Goal: Information Seeking & Learning: Learn about a topic

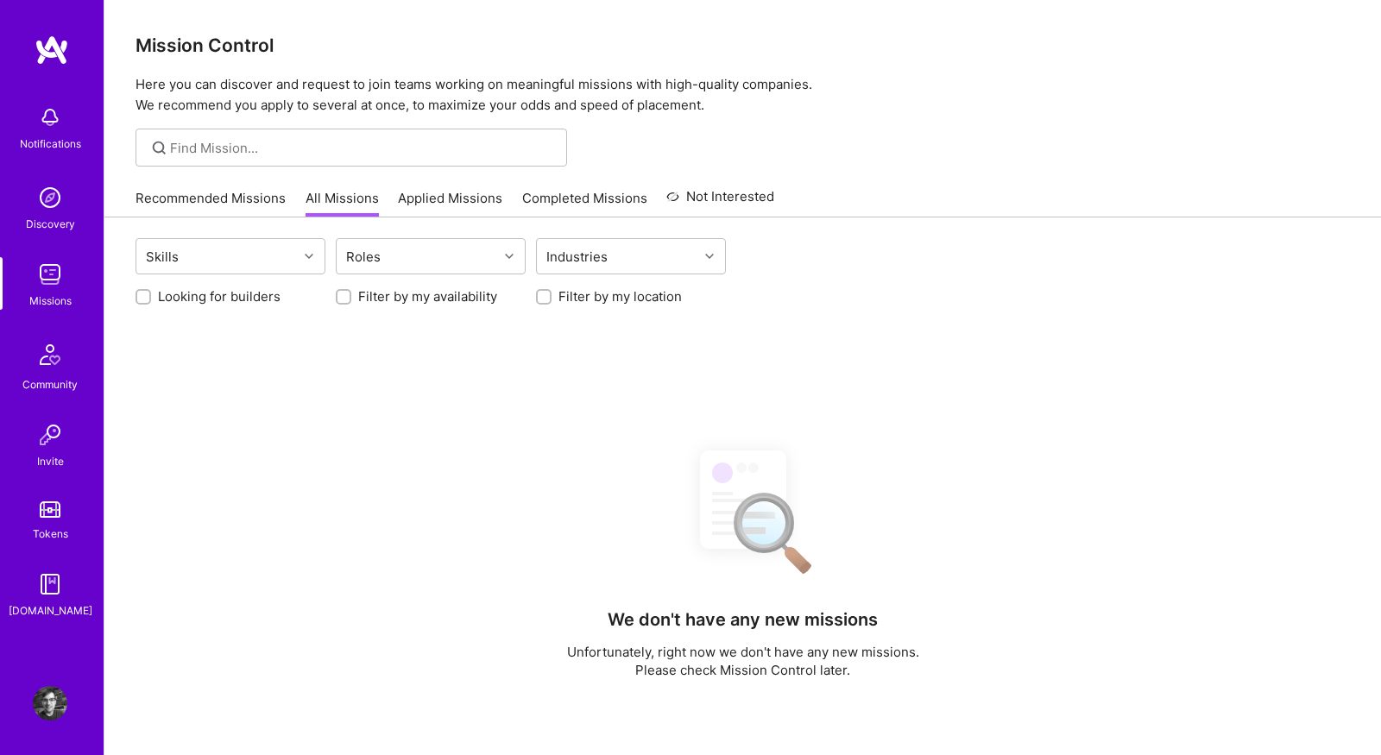
scroll to position [247, 0]
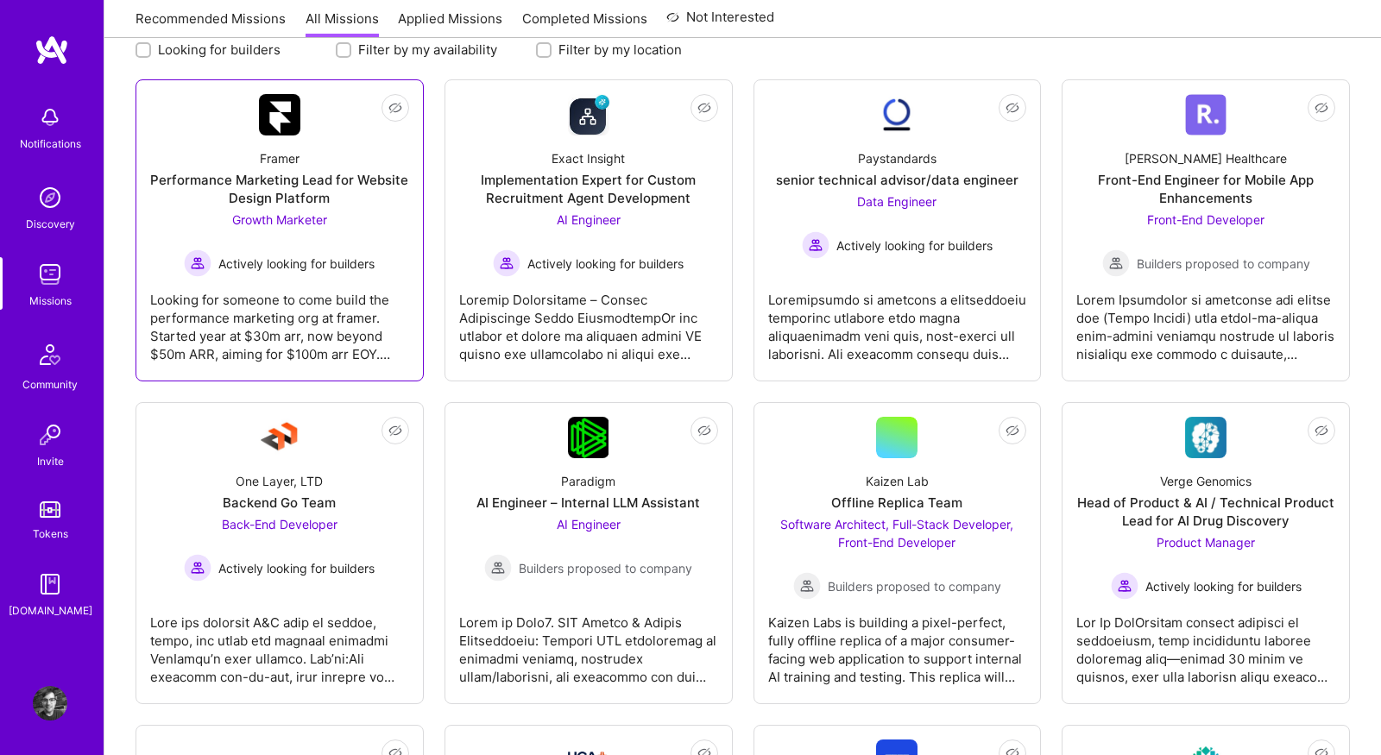
click at [348, 126] on link "Not Interested Framer Performance Marketing Lead for Website Design Platform Gr…" at bounding box center [279, 230] width 259 height 273
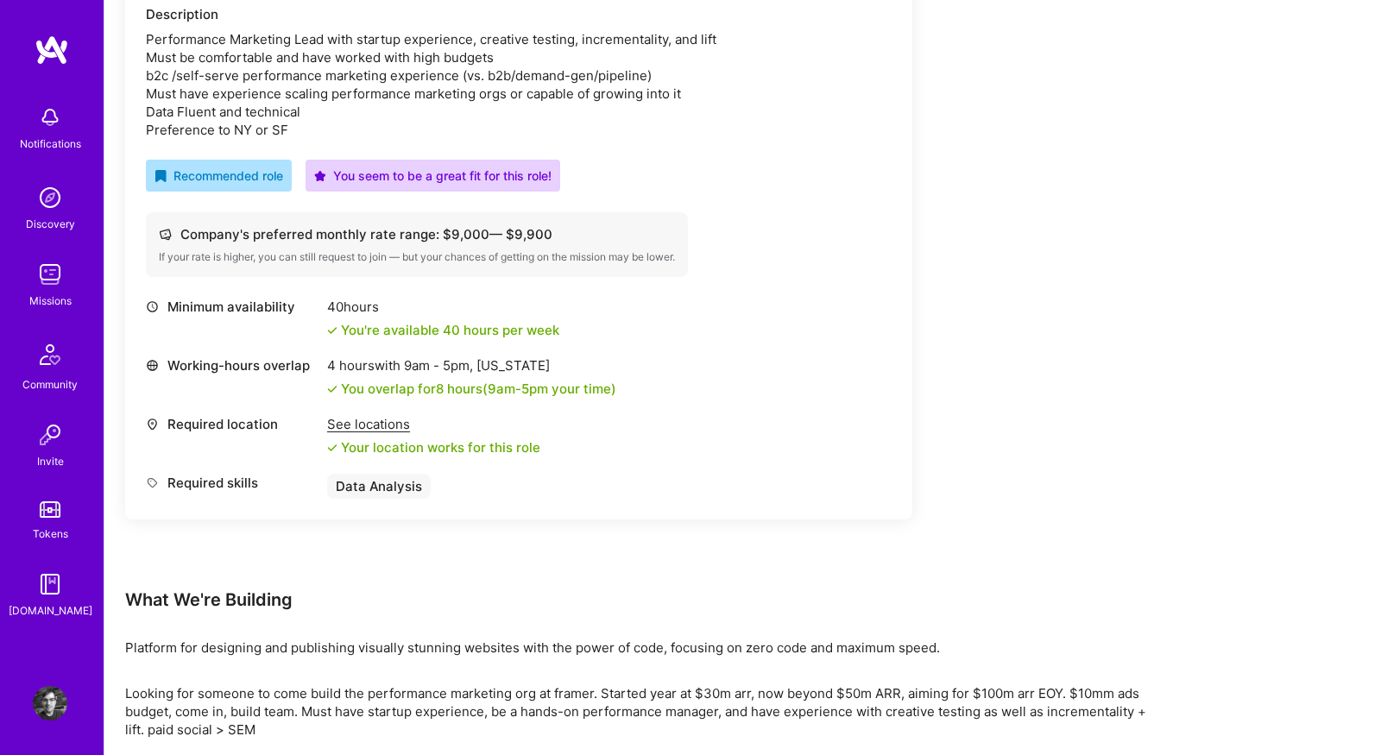
scroll to position [784, 0]
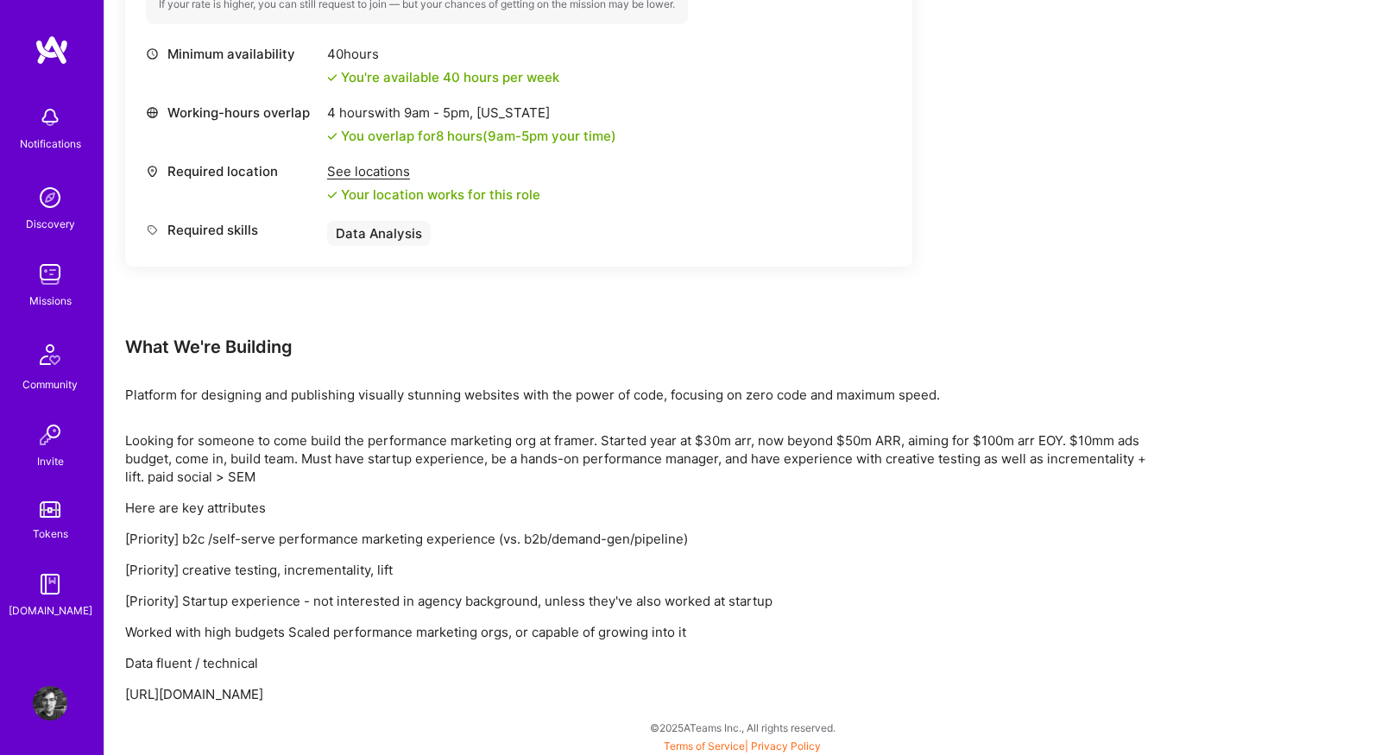
click at [289, 685] on p "https://asynchr.com/performance_marketing_lead" at bounding box center [643, 694] width 1036 height 18
copy p "https://asynchr.com/performance_marketing_lead"
click at [452, 491] on div "Looking for someone to come build the performance marketing org at framer. Star…" at bounding box center [643, 567] width 1036 height 272
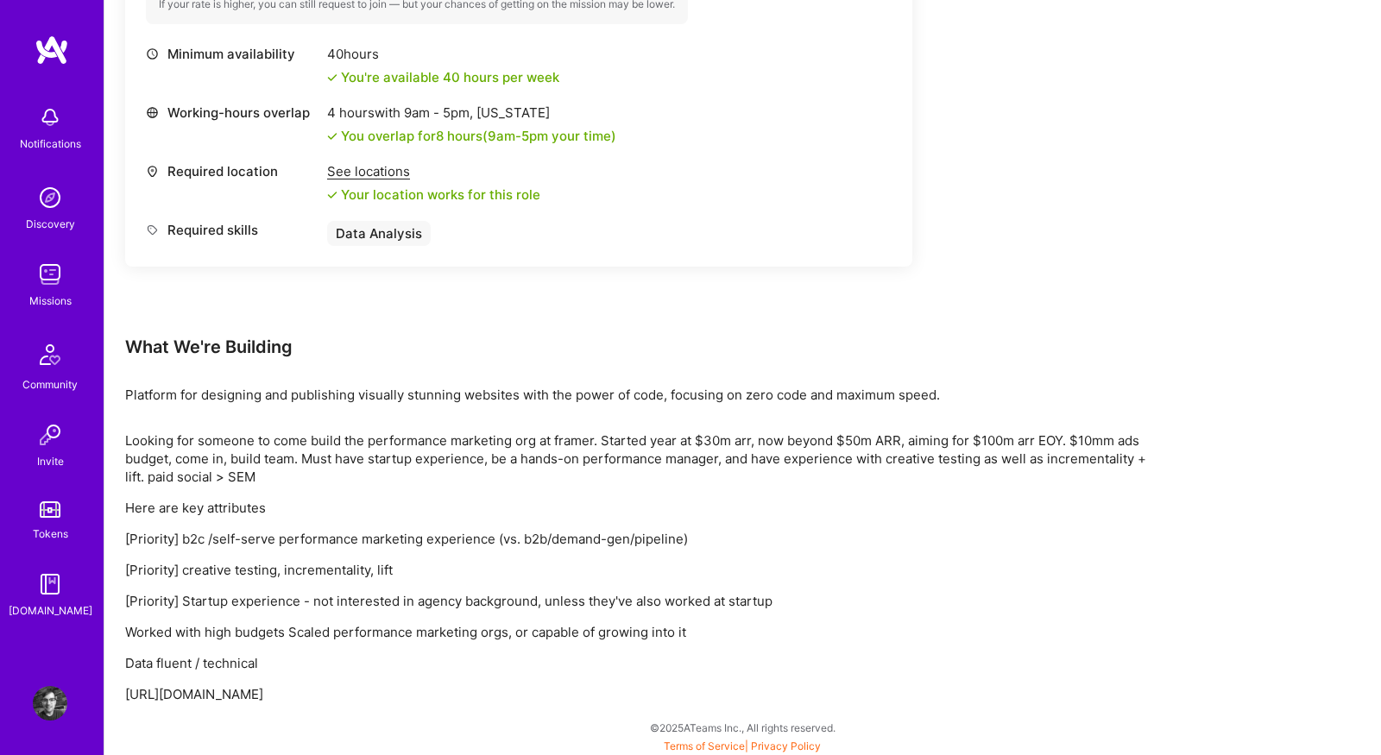
click at [42, 272] on img at bounding box center [50, 274] width 35 height 35
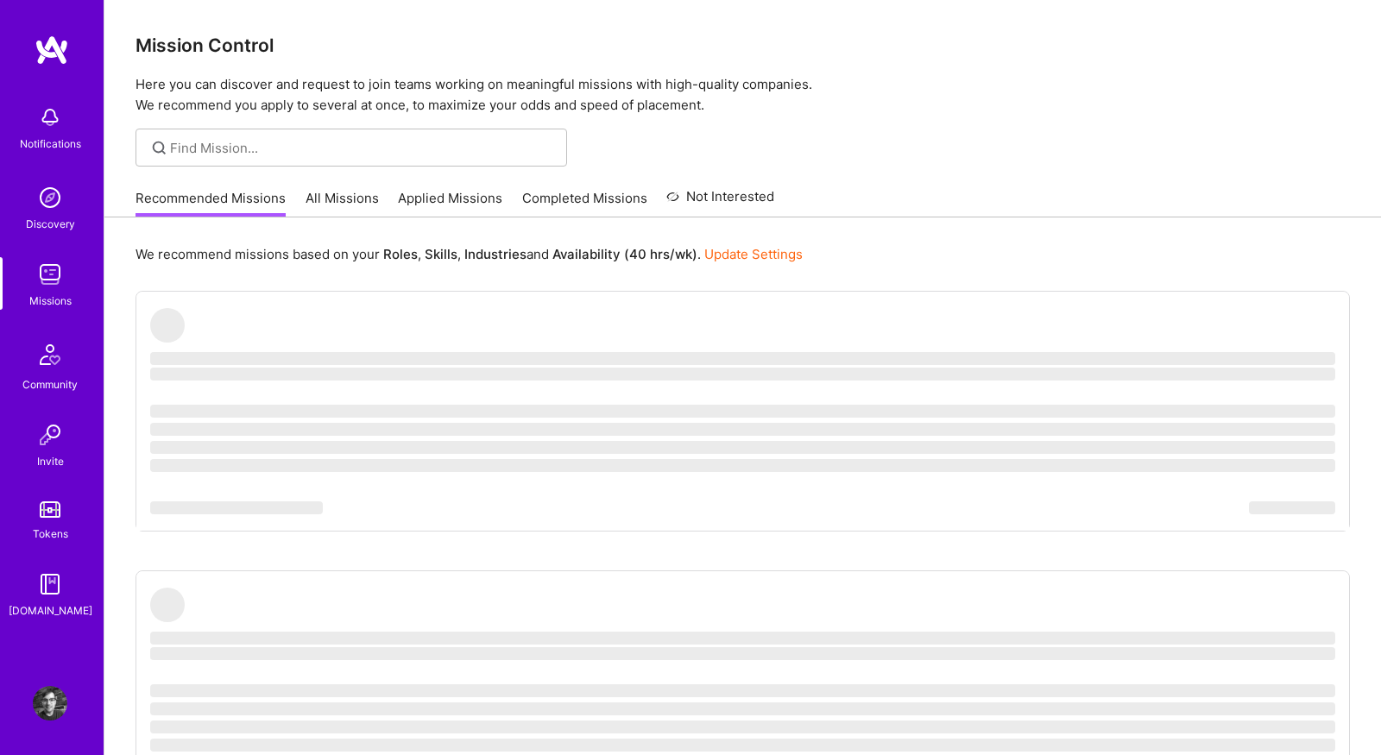
click at [356, 202] on link "All Missions" at bounding box center [341, 203] width 73 height 28
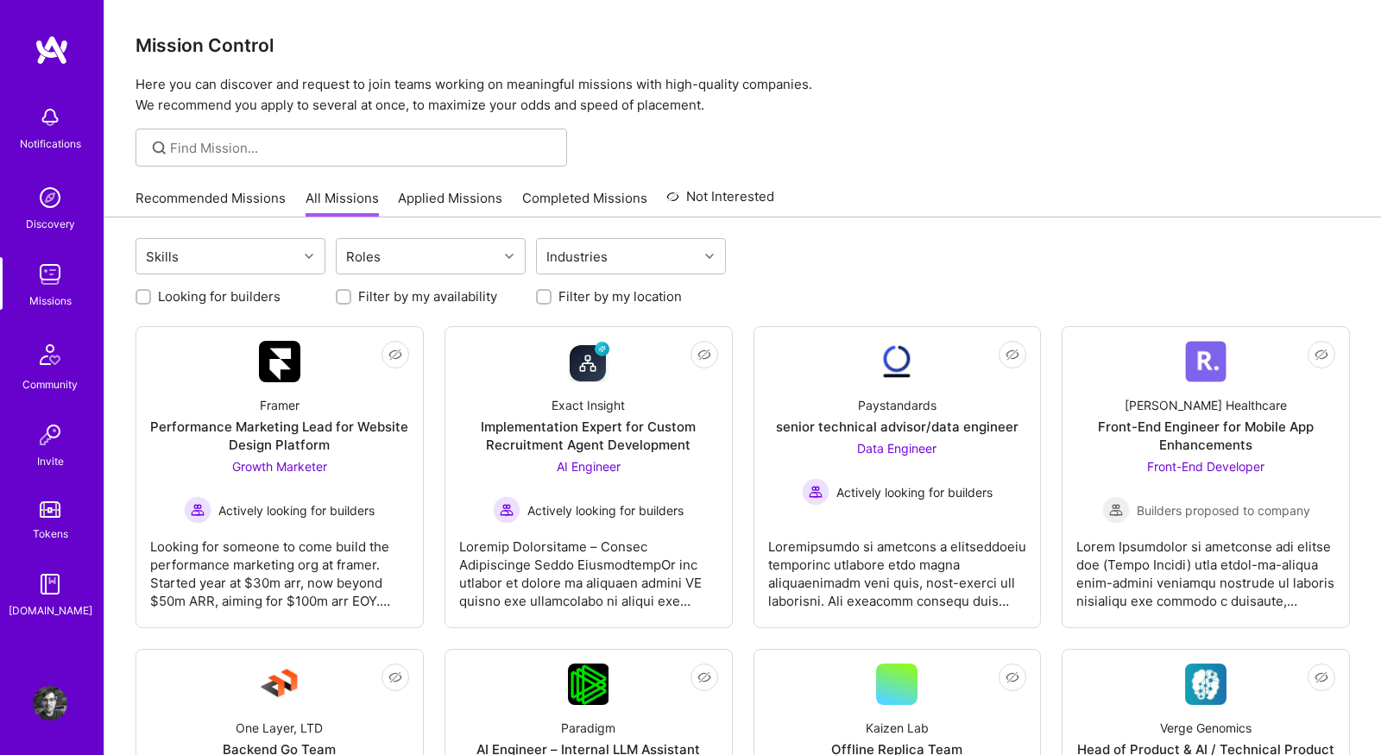
click at [218, 194] on link "Recommended Missions" at bounding box center [210, 203] width 150 height 28
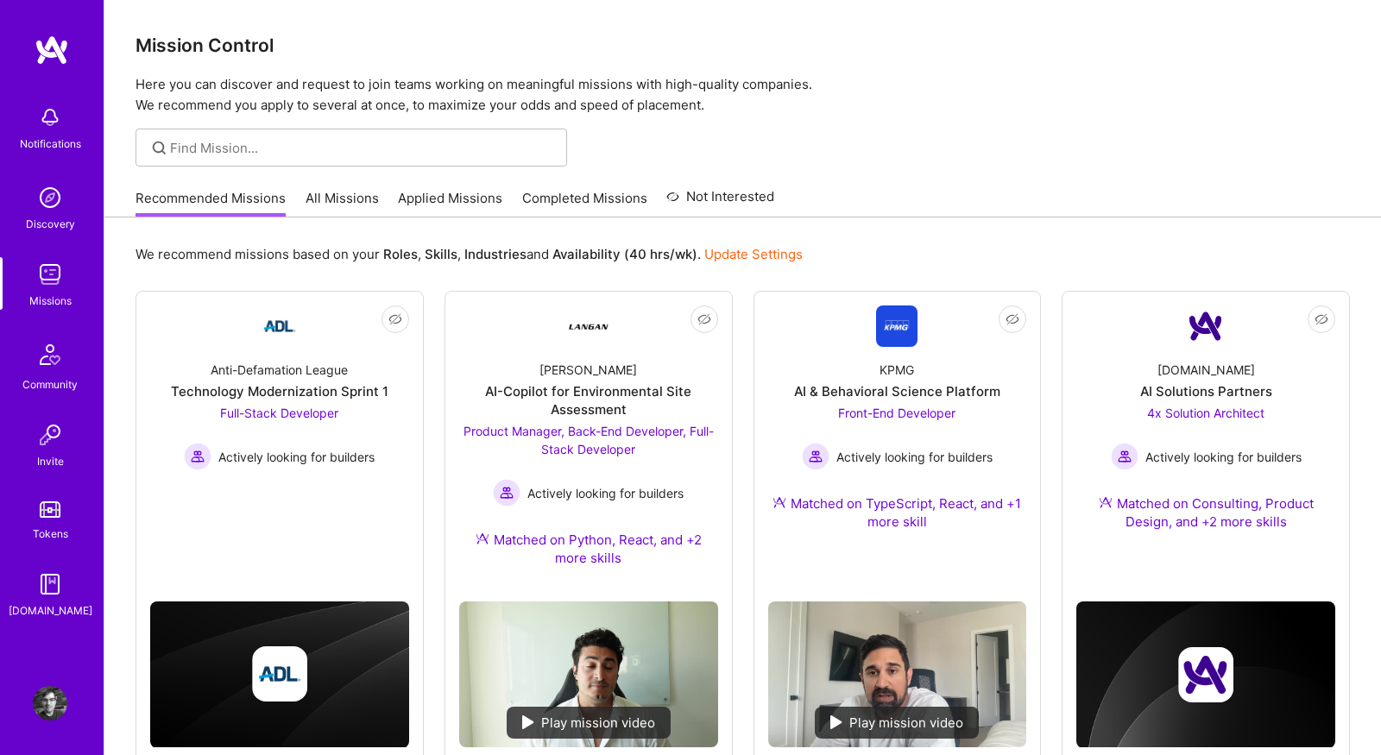
click at [343, 186] on div "Recommended Missions All Missions Applied Missions Completed Missions Not Inter…" at bounding box center [454, 197] width 639 height 37
click at [343, 201] on link "All Missions" at bounding box center [341, 203] width 73 height 28
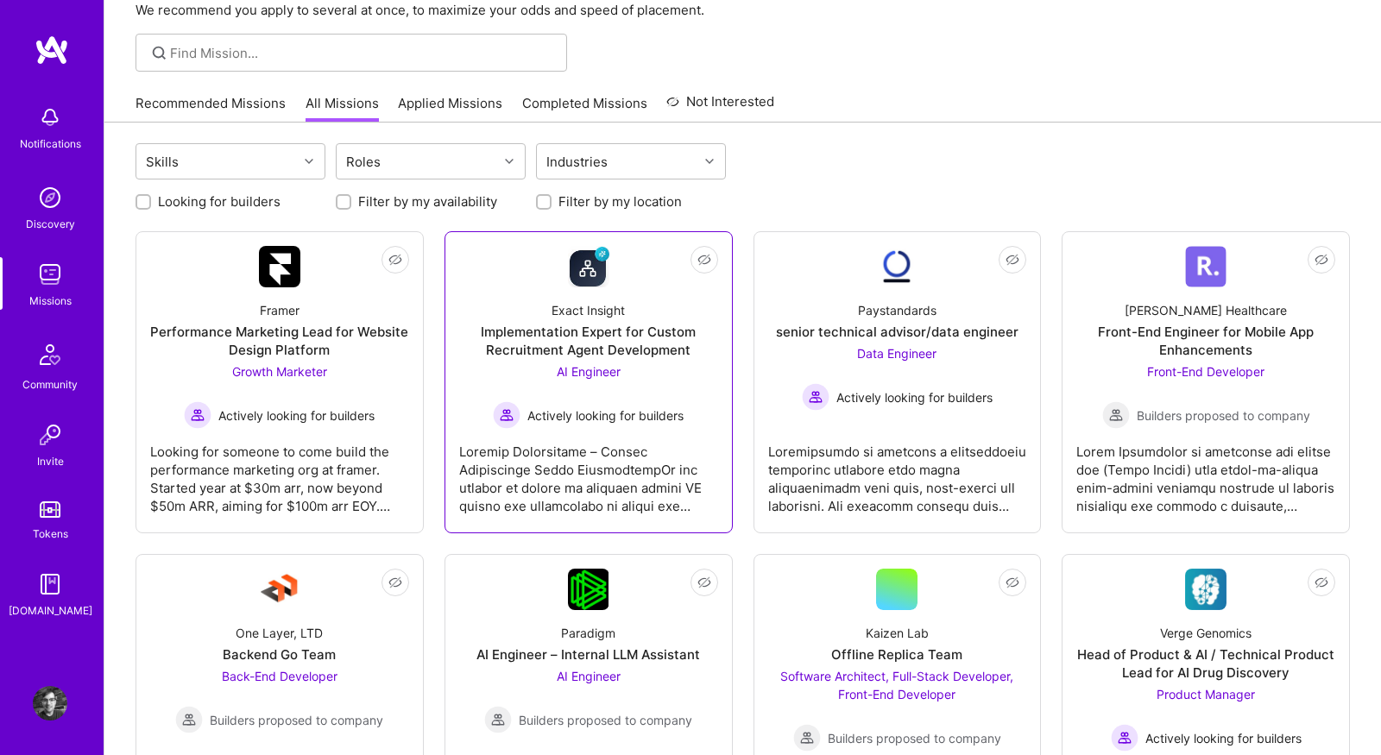
scroll to position [119, 0]
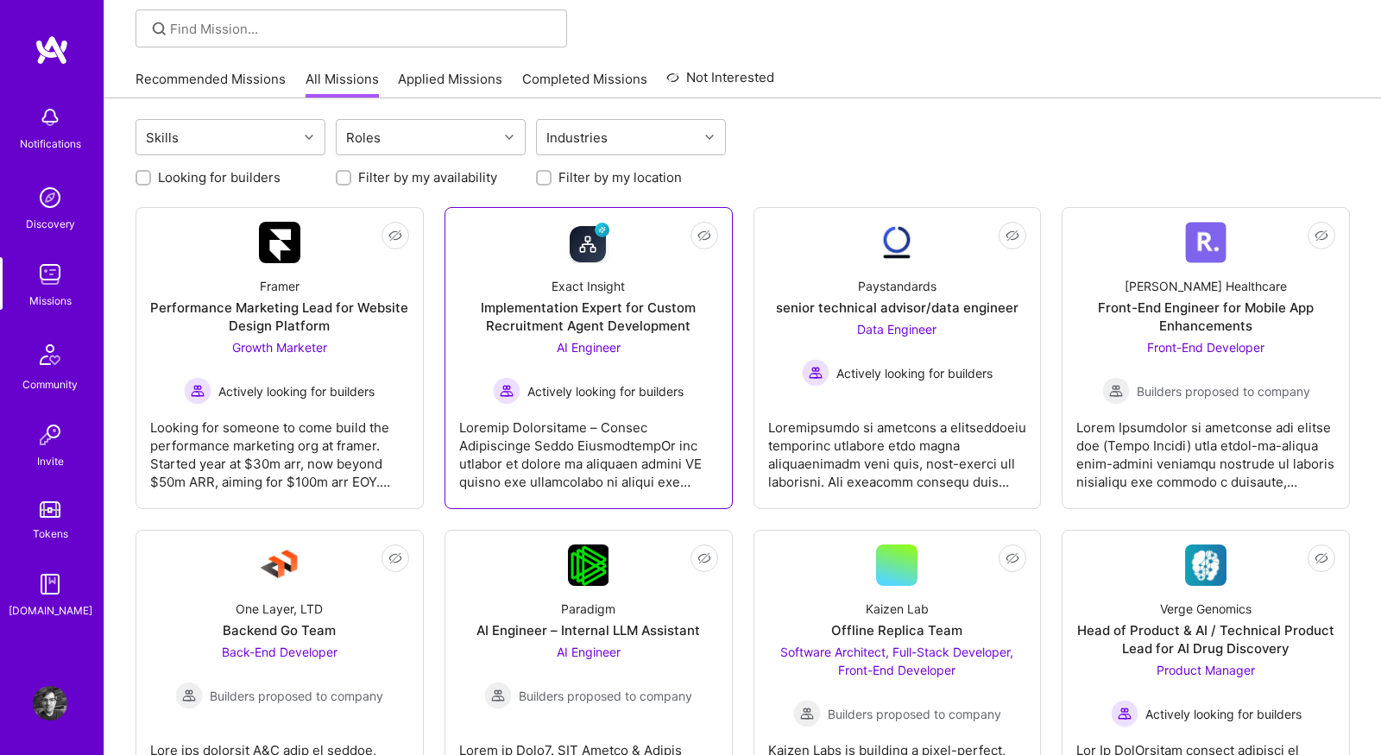
click at [633, 459] on div at bounding box center [588, 448] width 259 height 86
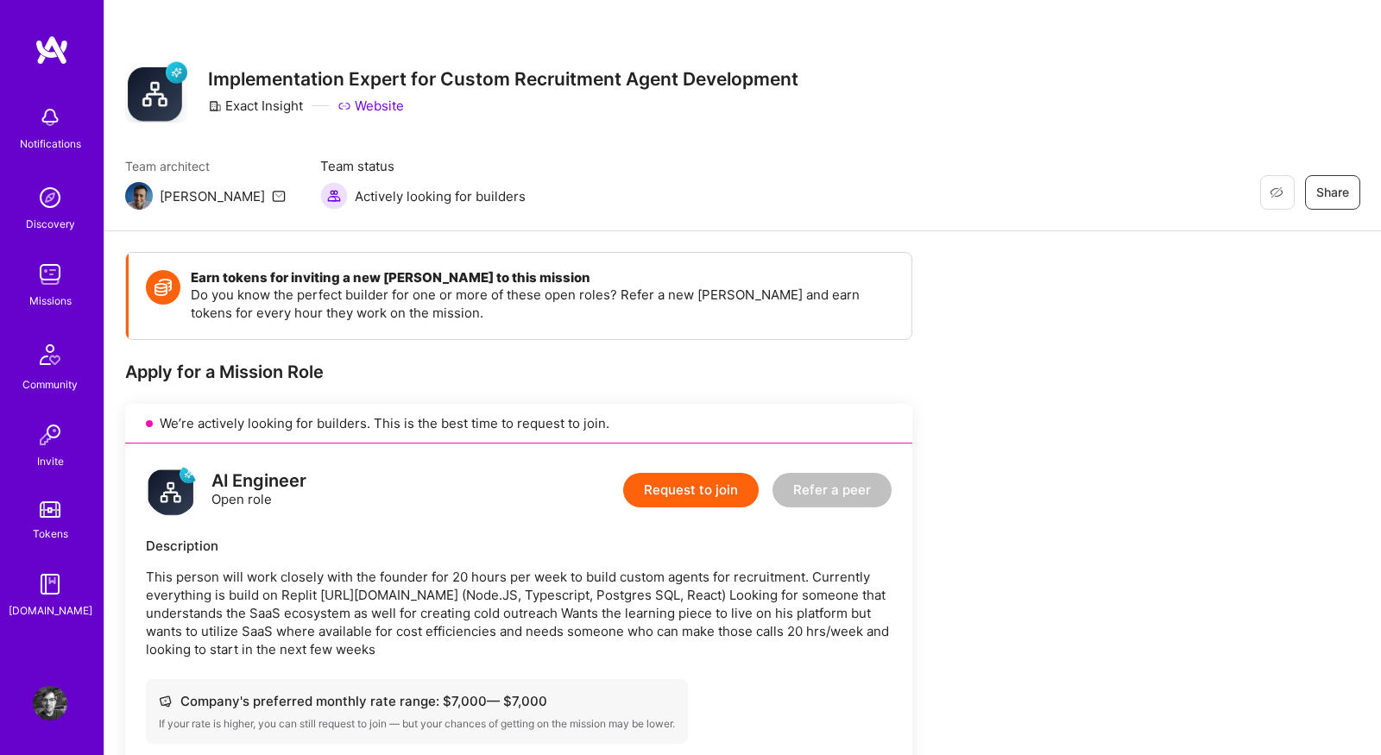
click at [48, 282] on img at bounding box center [50, 274] width 35 height 35
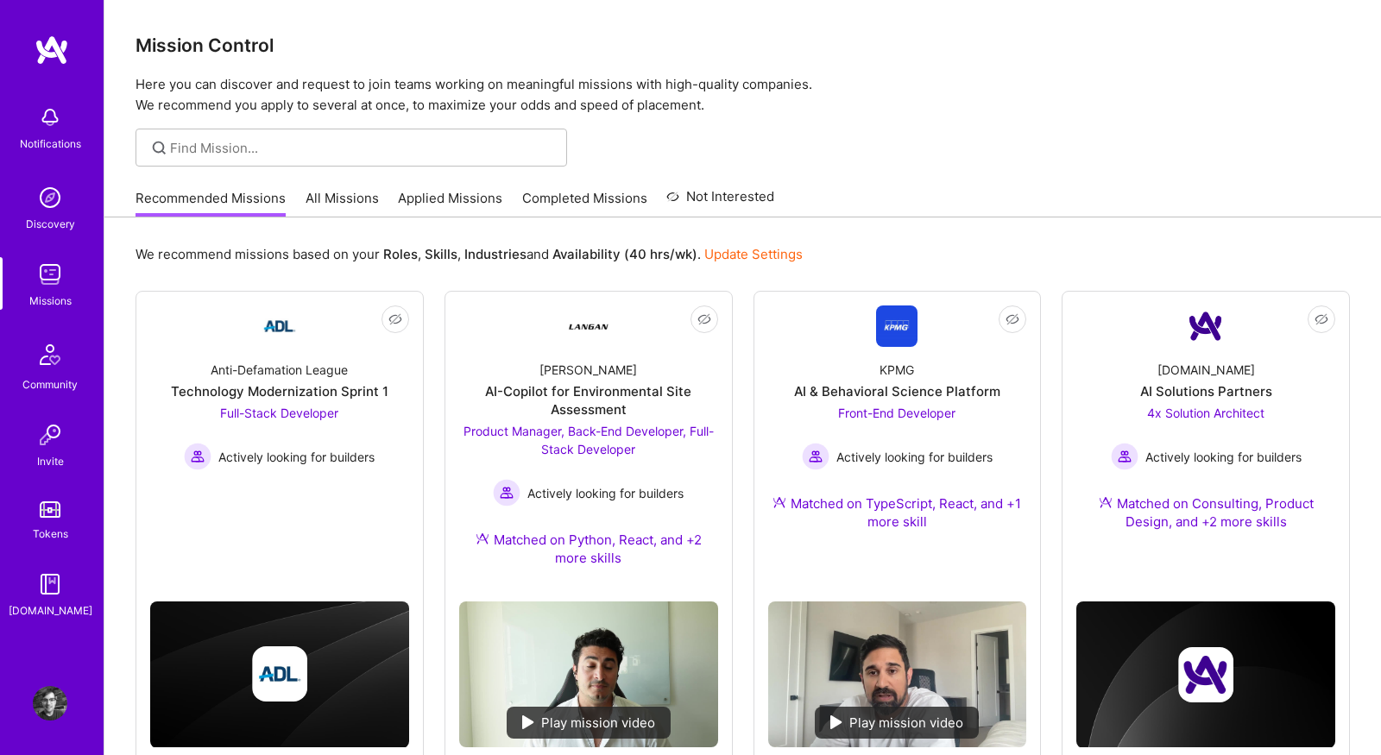
click at [338, 198] on link "All Missions" at bounding box center [341, 203] width 73 height 28
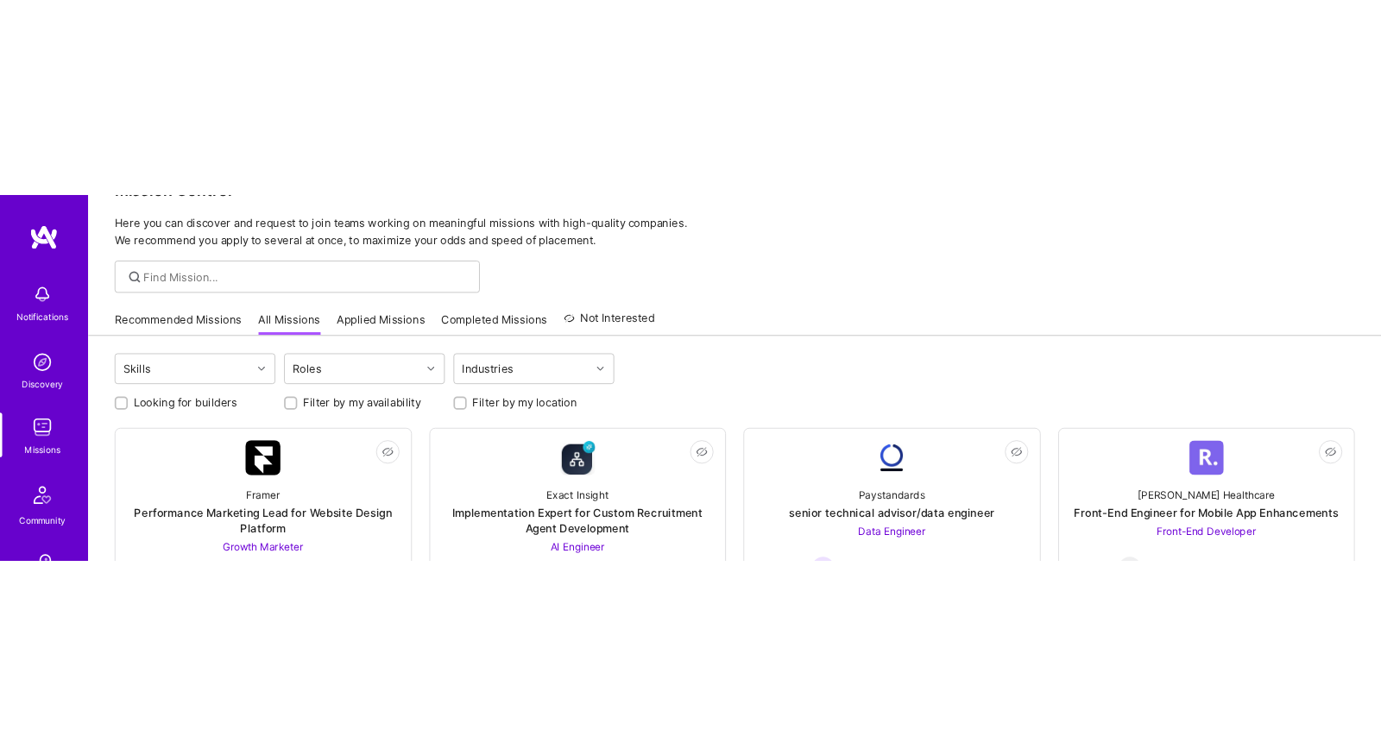
scroll to position [50, 0]
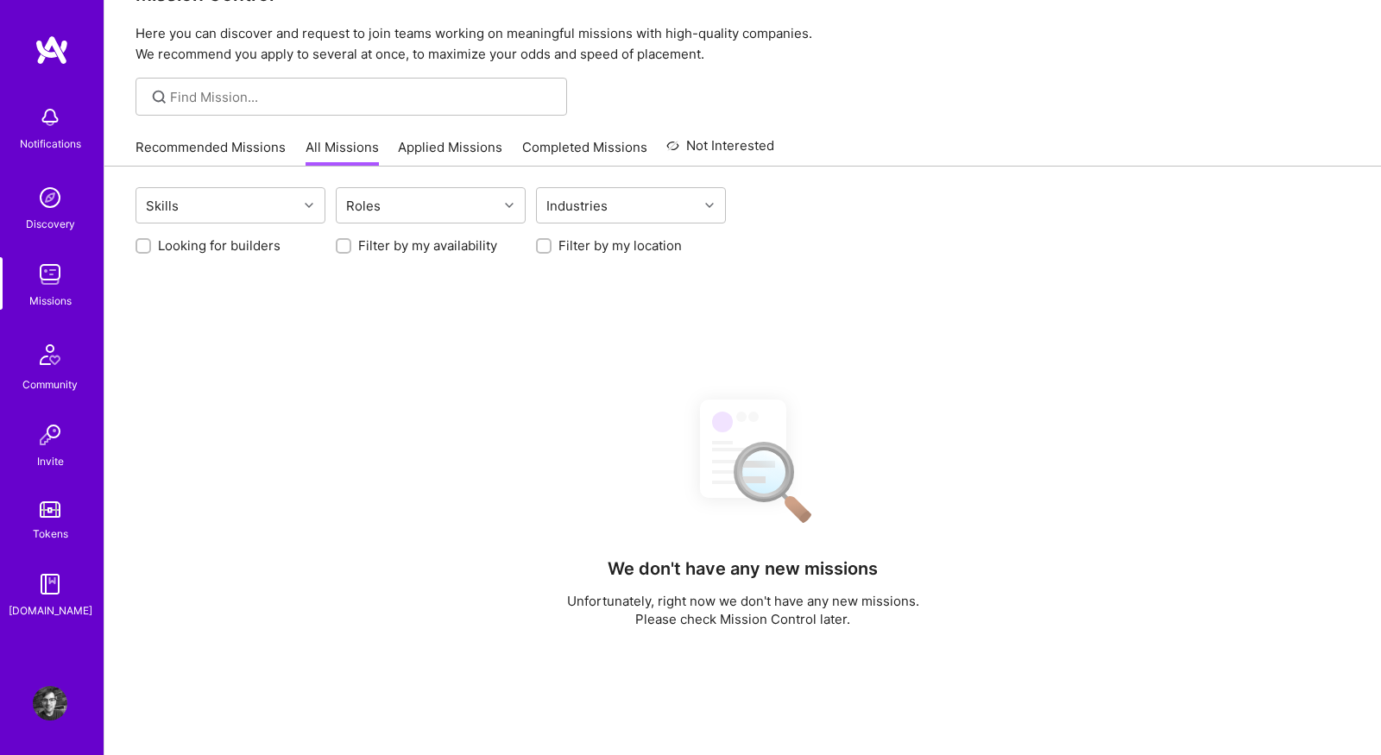
scroll to position [51, 0]
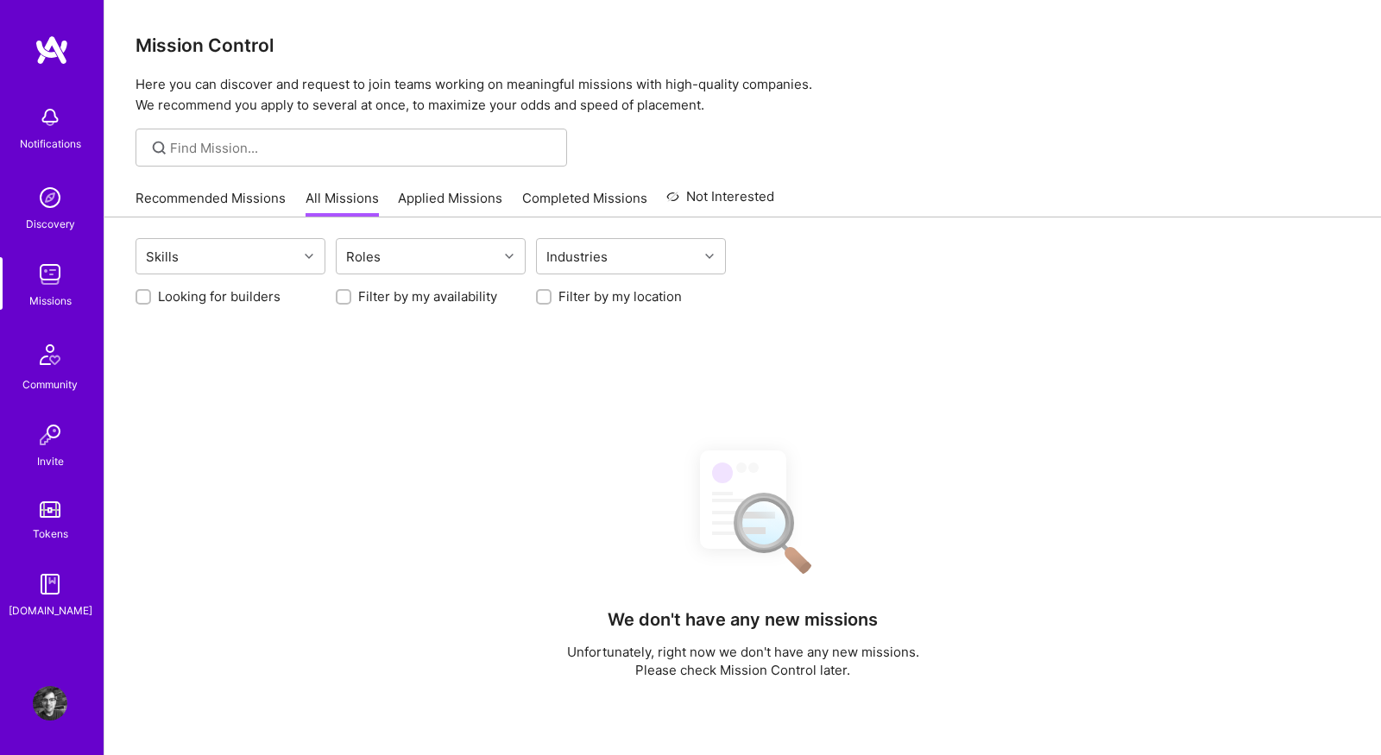
scroll to position [52, 0]
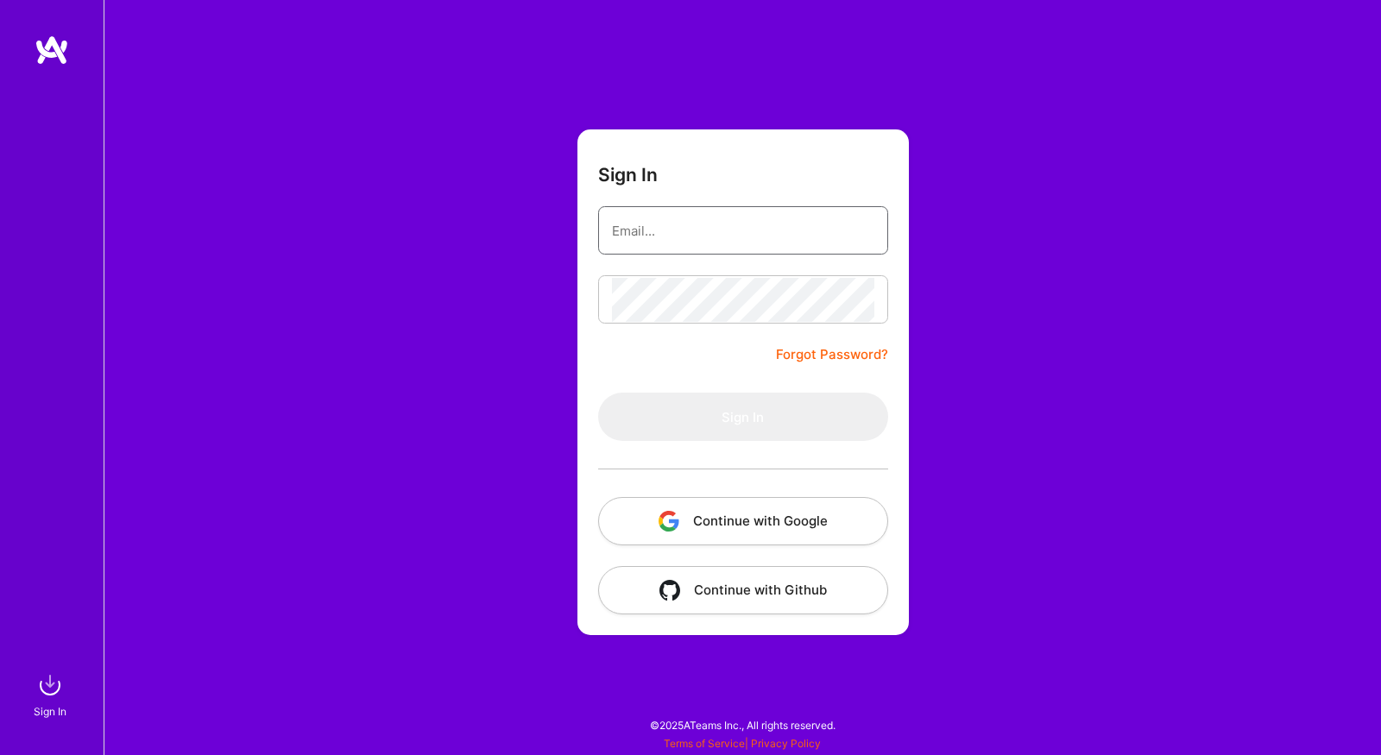
type input "shawn@wavelengthlabs.com"
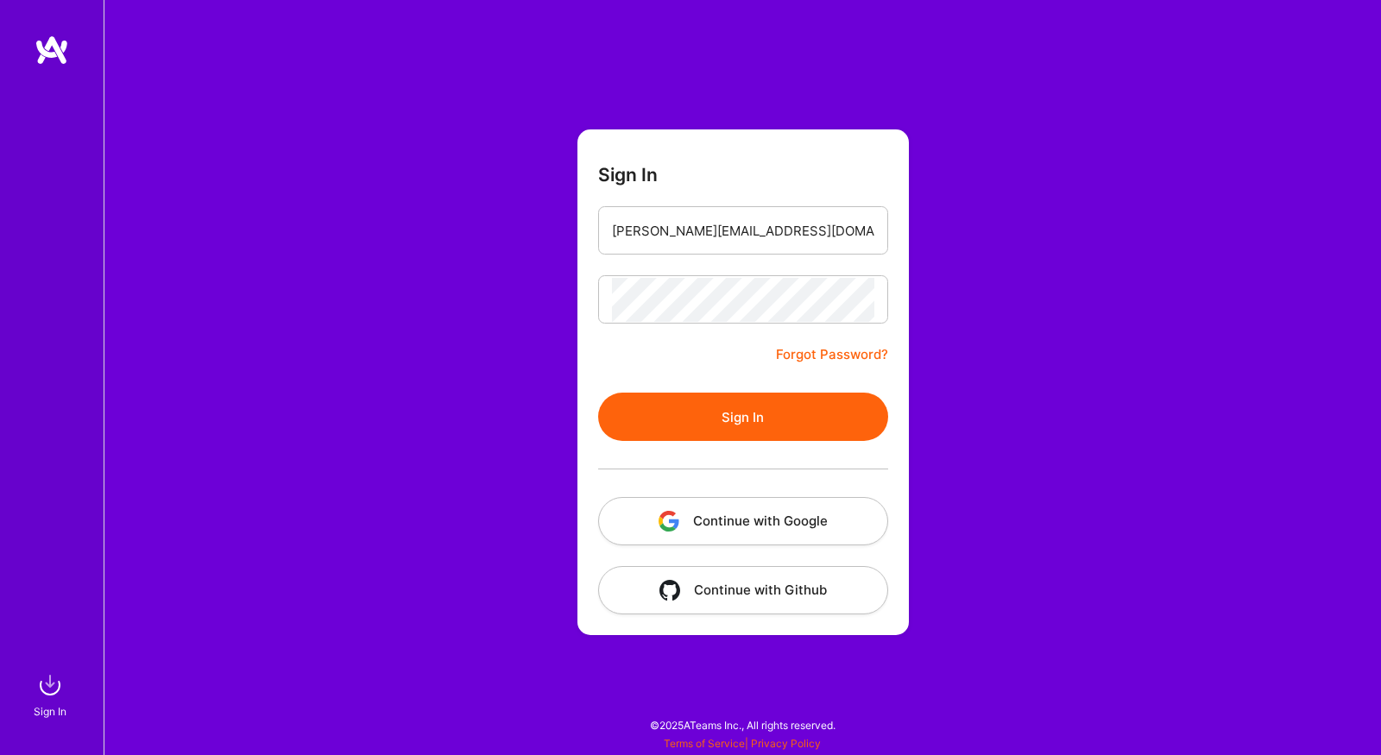
click at [639, 379] on form "Sign In shawn@wavelengthlabs.com Forgot Password? Sign In Continue with Google …" at bounding box center [742, 382] width 331 height 506
click at [661, 423] on button "Sign In" at bounding box center [743, 417] width 290 height 48
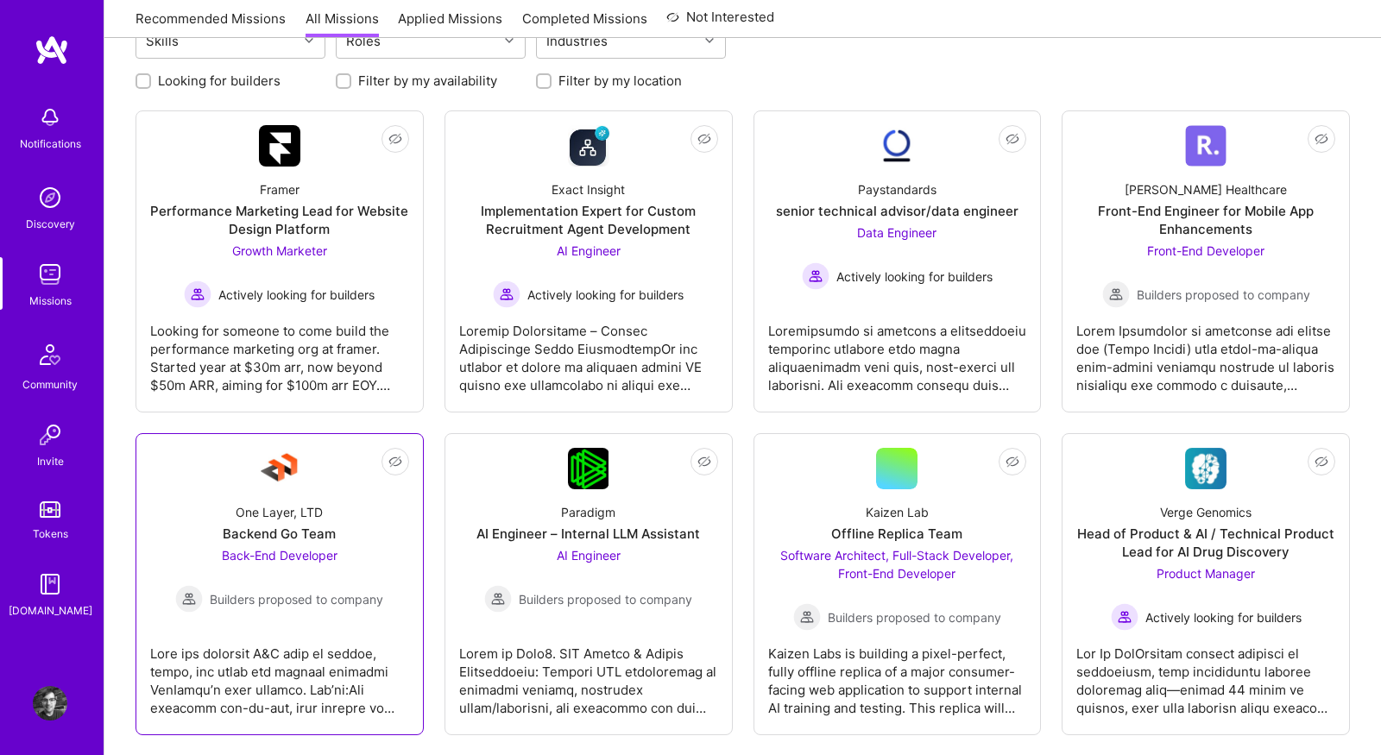
scroll to position [61, 0]
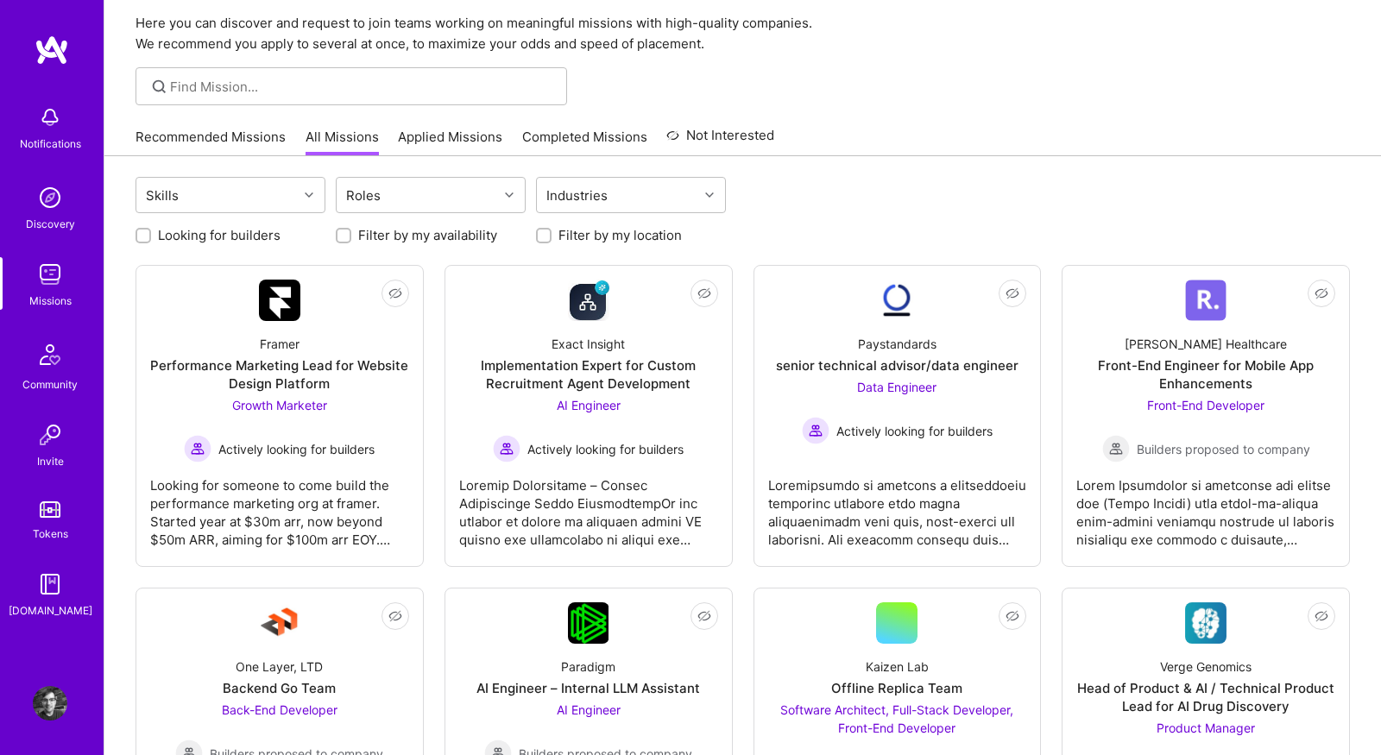
click at [220, 135] on link "Recommended Missions" at bounding box center [210, 142] width 150 height 28
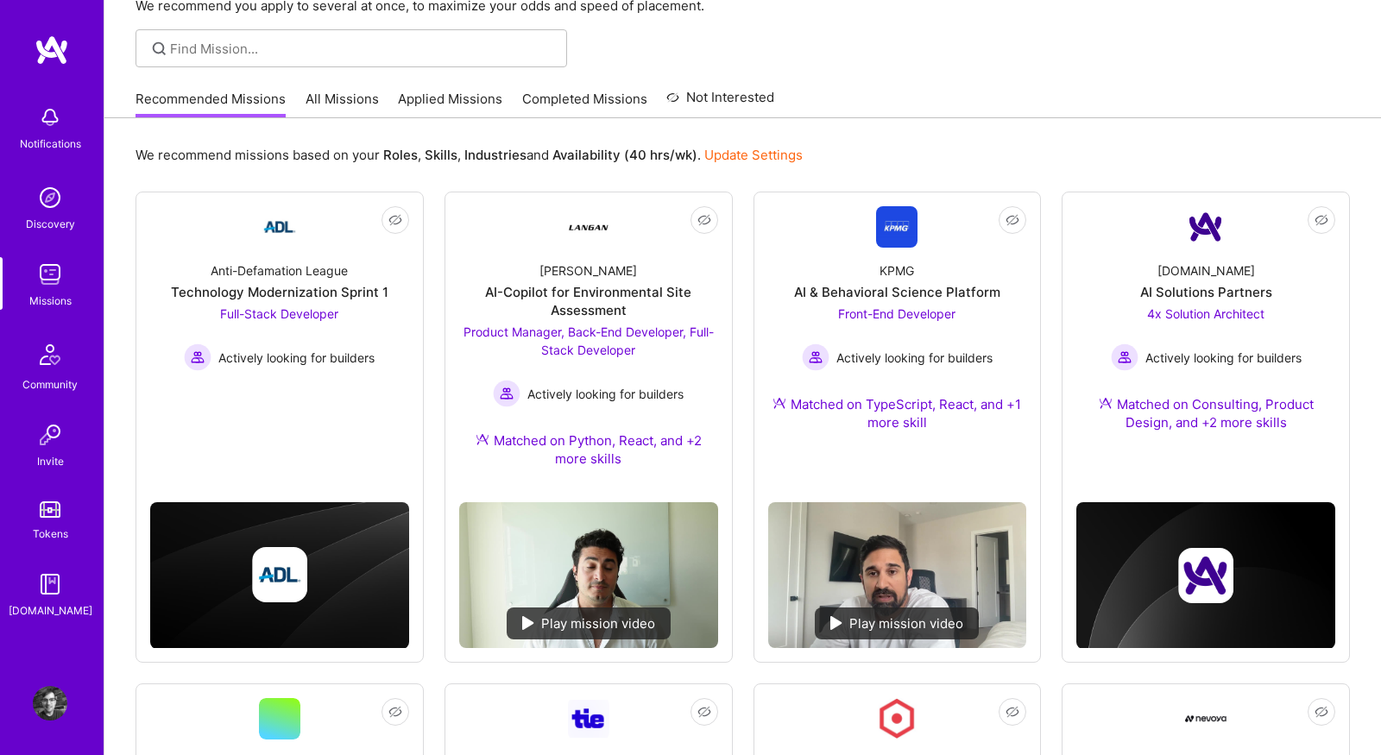
scroll to position [110, 0]
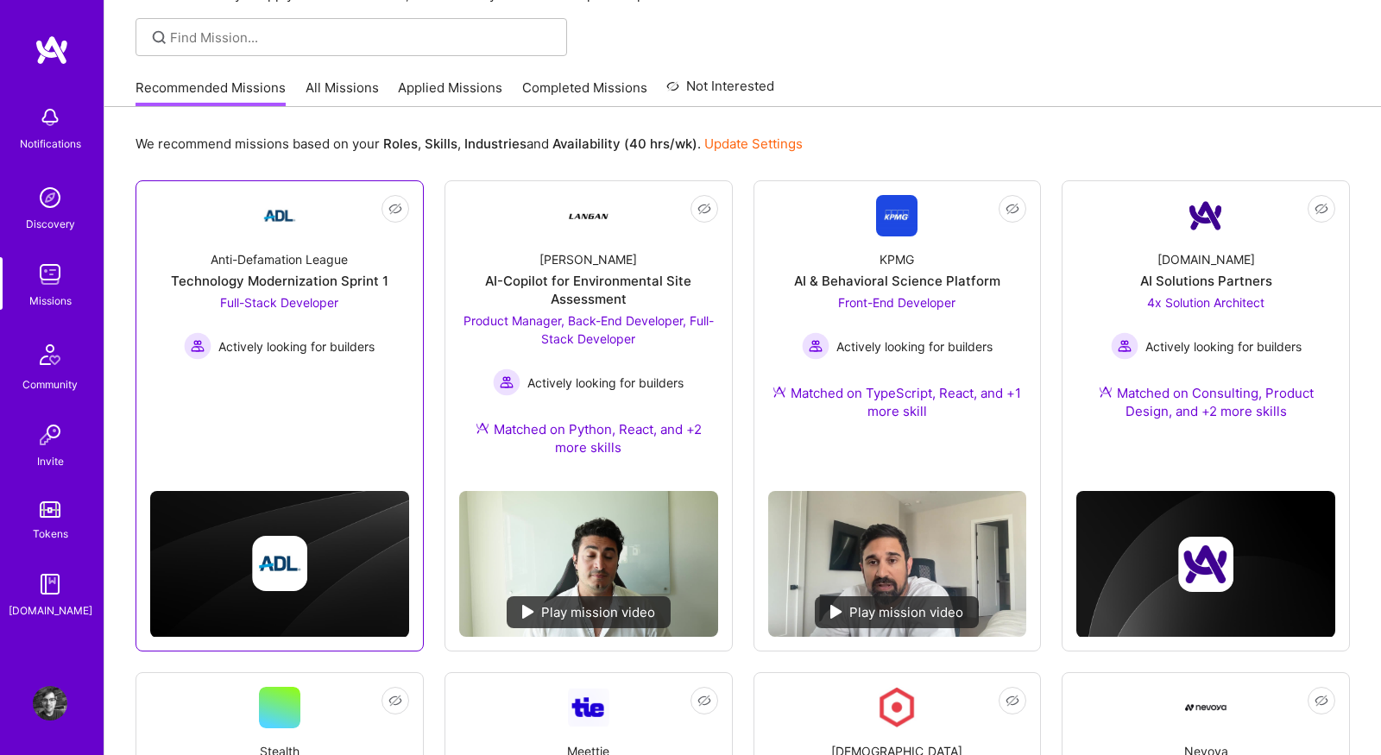
click at [359, 357] on div "Actively looking for builders" at bounding box center [279, 346] width 191 height 28
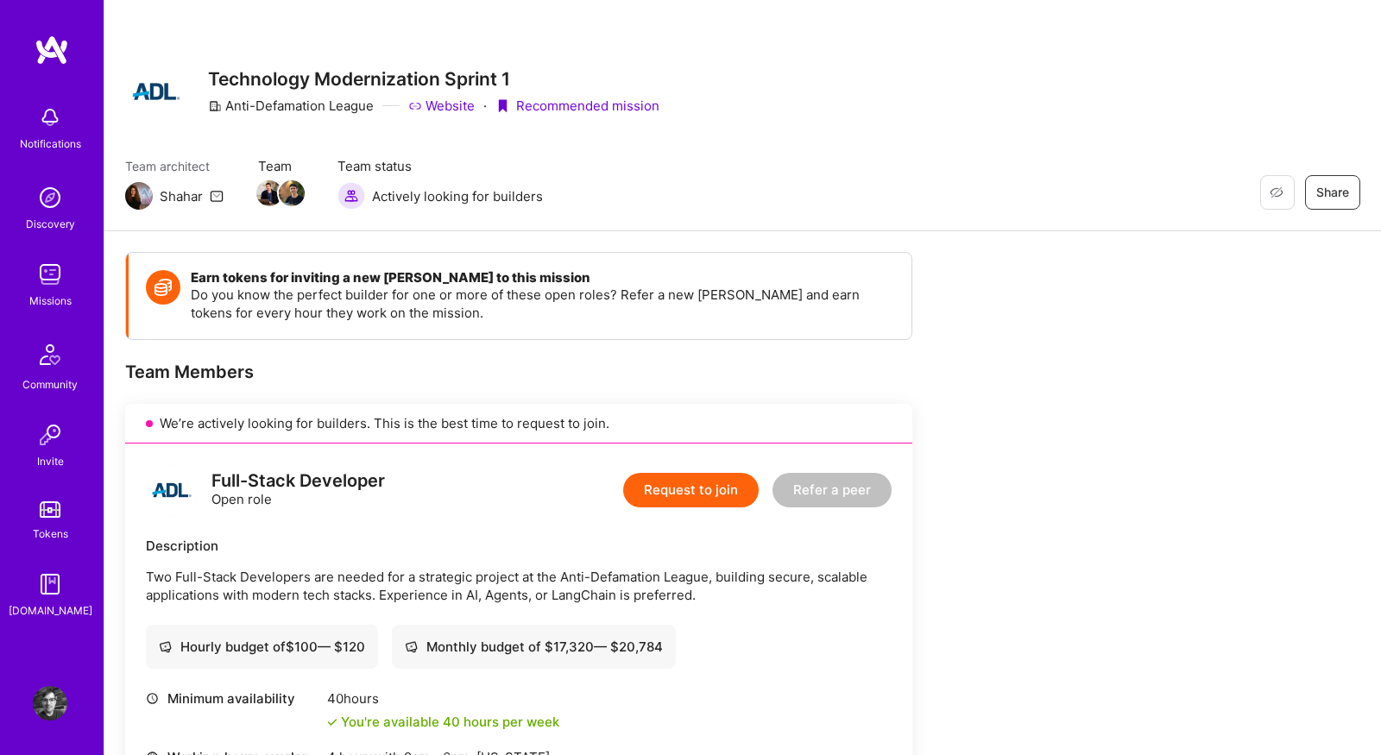
click at [43, 268] on img at bounding box center [50, 274] width 35 height 35
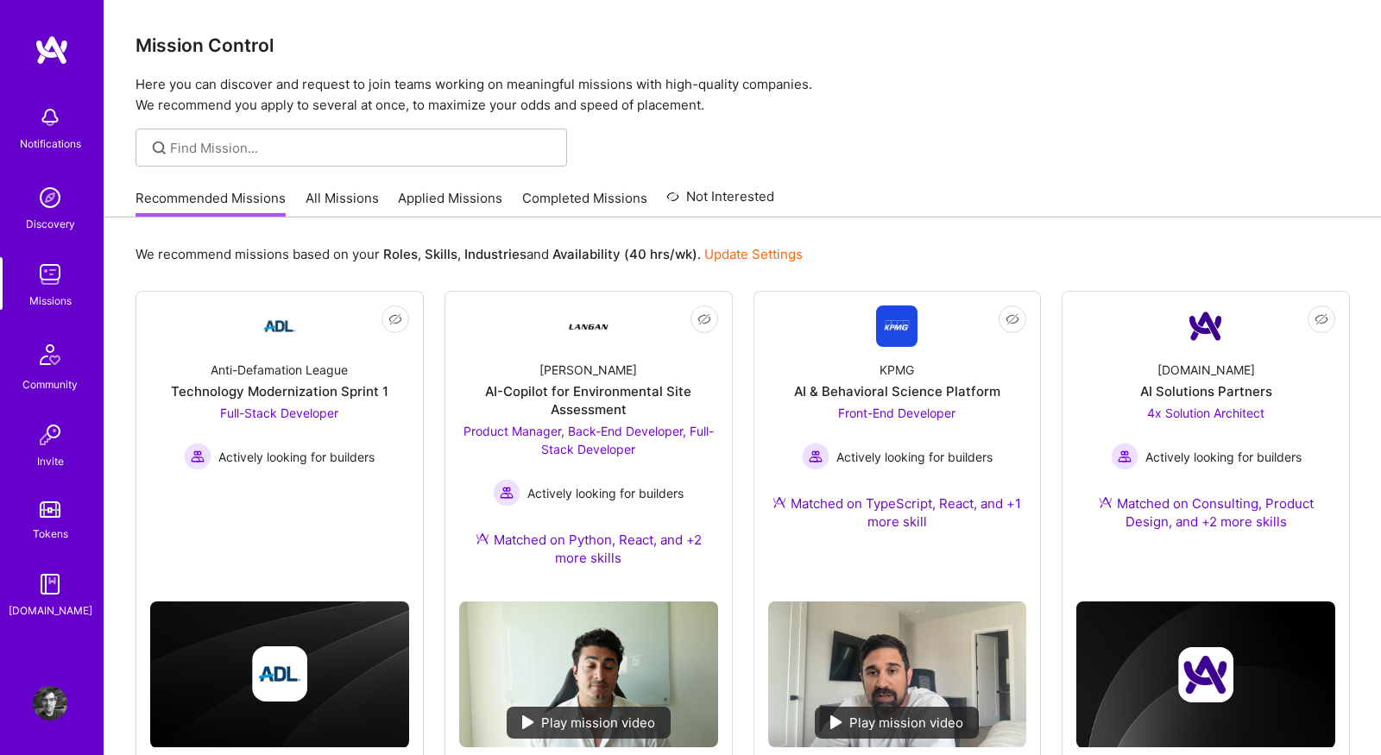
click at [337, 185] on div "Recommended Missions All Missions Applied Missions Completed Missions Not Inter…" at bounding box center [454, 197] width 639 height 37
click at [339, 191] on link "All Missions" at bounding box center [341, 203] width 73 height 28
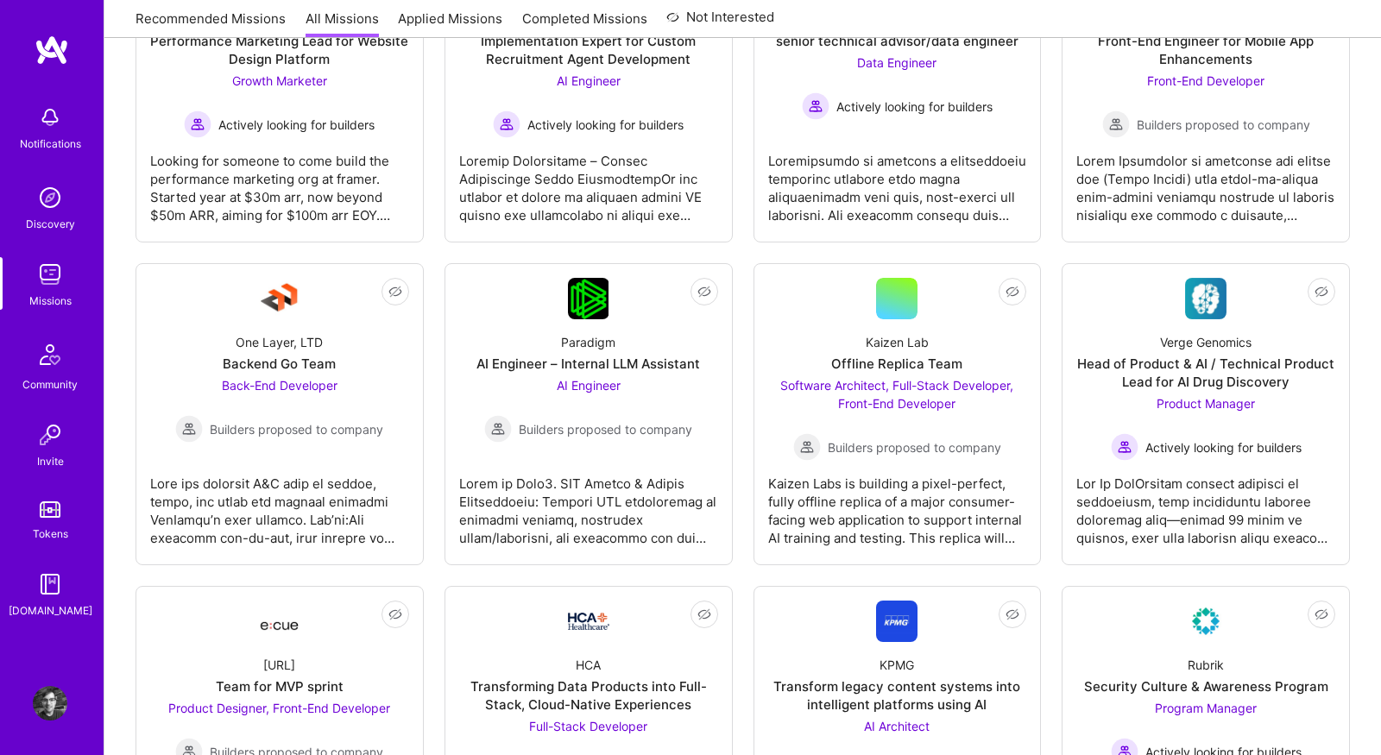
scroll to position [407, 0]
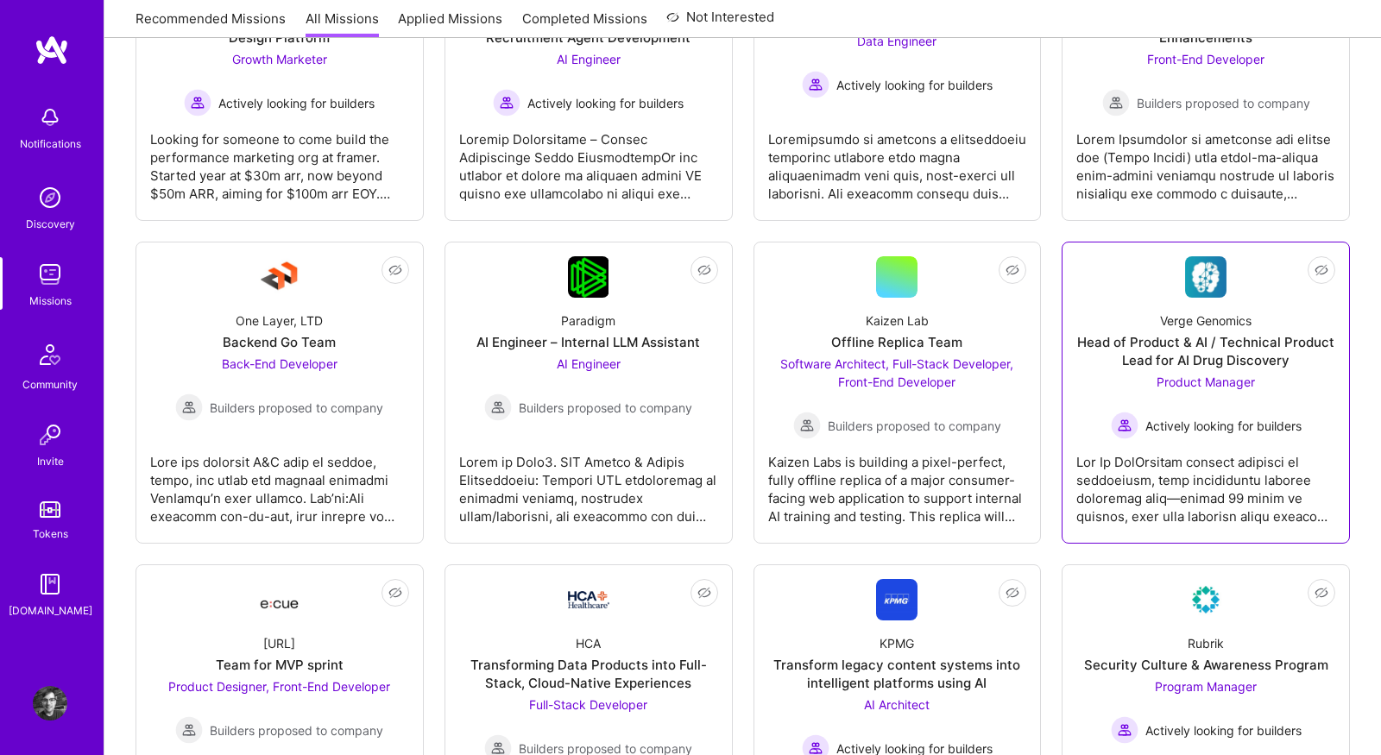
click at [1117, 278] on link "Not Interested Verge Genomics Head of Product & AI / Technical Product Lead for…" at bounding box center [1205, 392] width 259 height 273
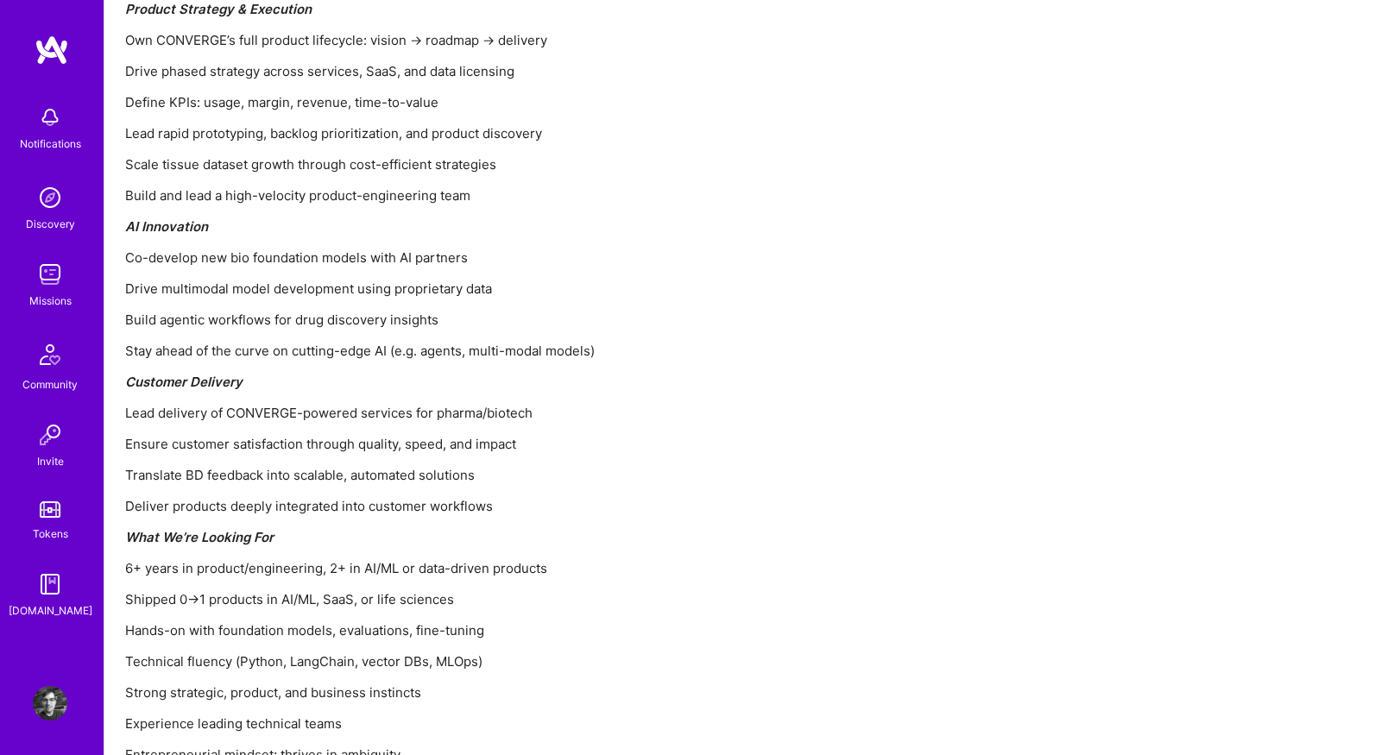
scroll to position [2005, 0]
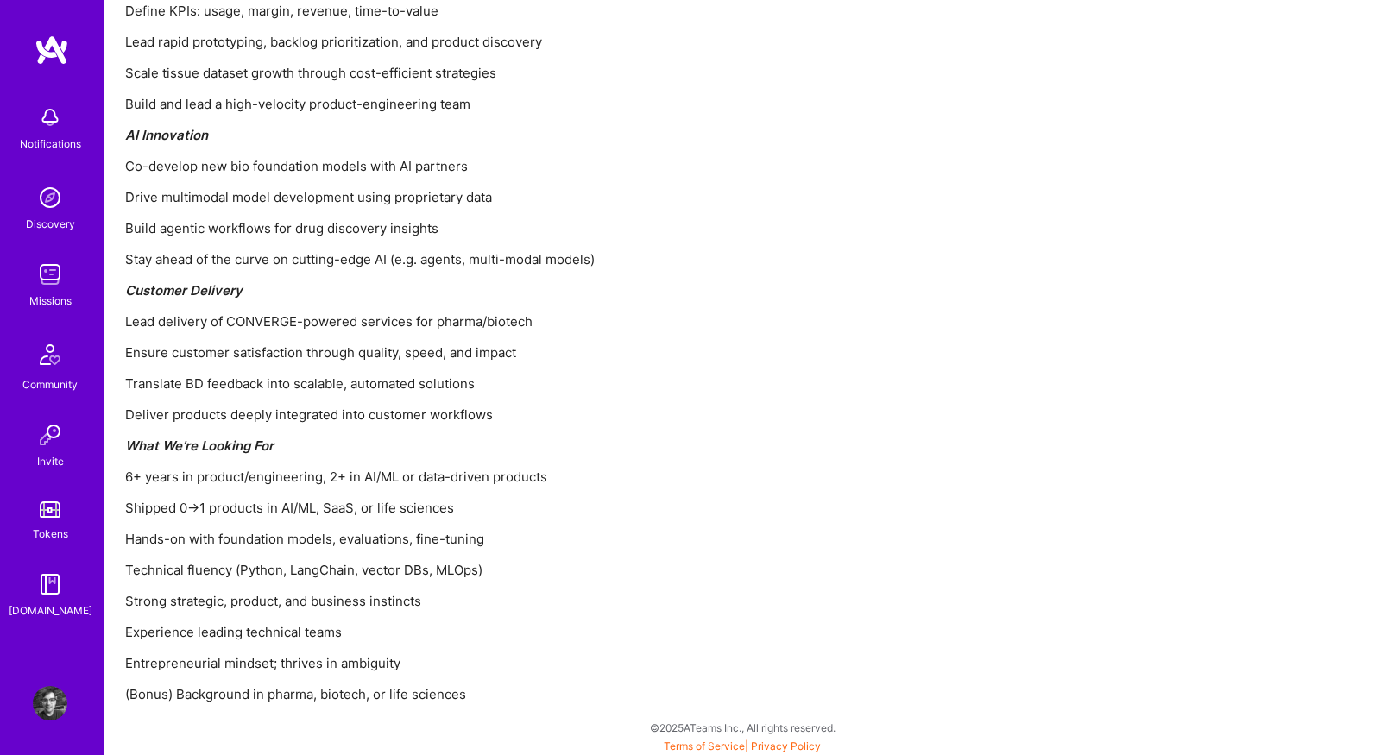
click at [49, 269] on img at bounding box center [50, 274] width 35 height 35
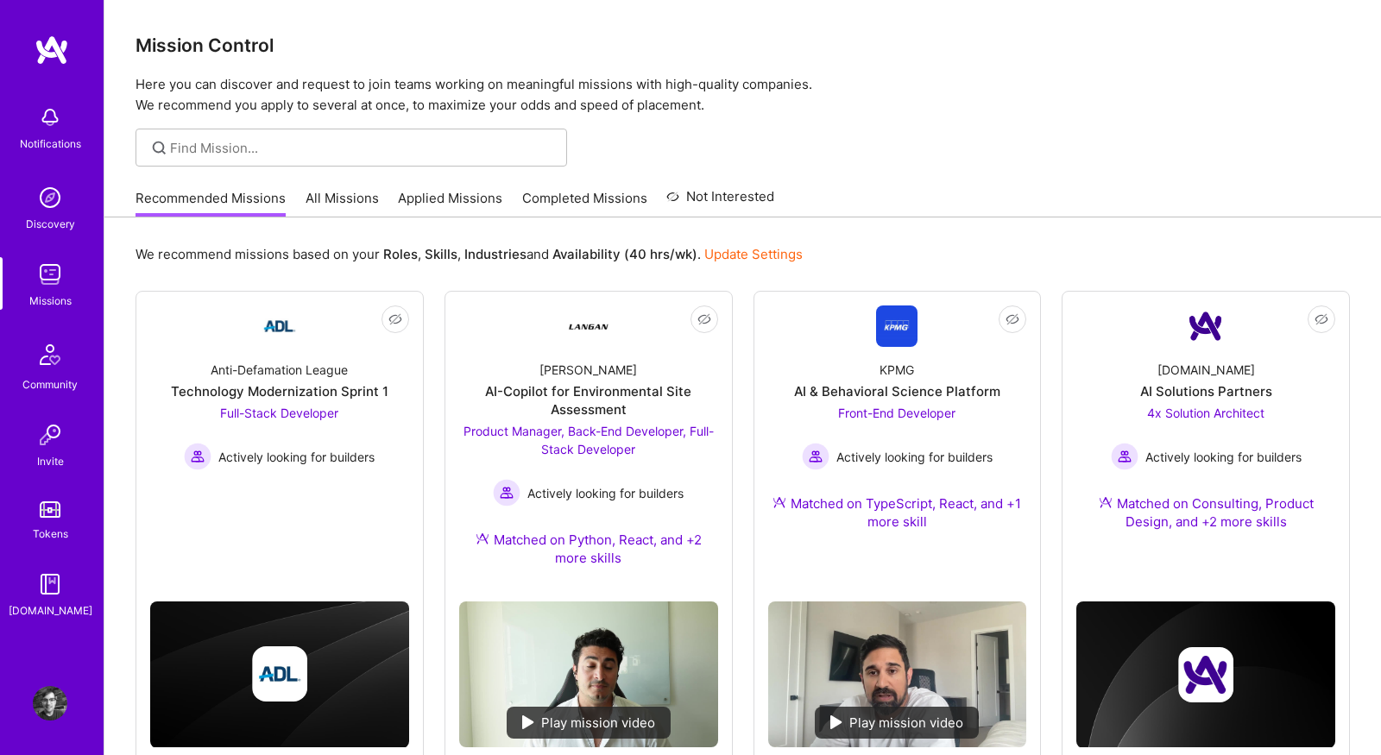
click at [327, 198] on link "All Missions" at bounding box center [341, 203] width 73 height 28
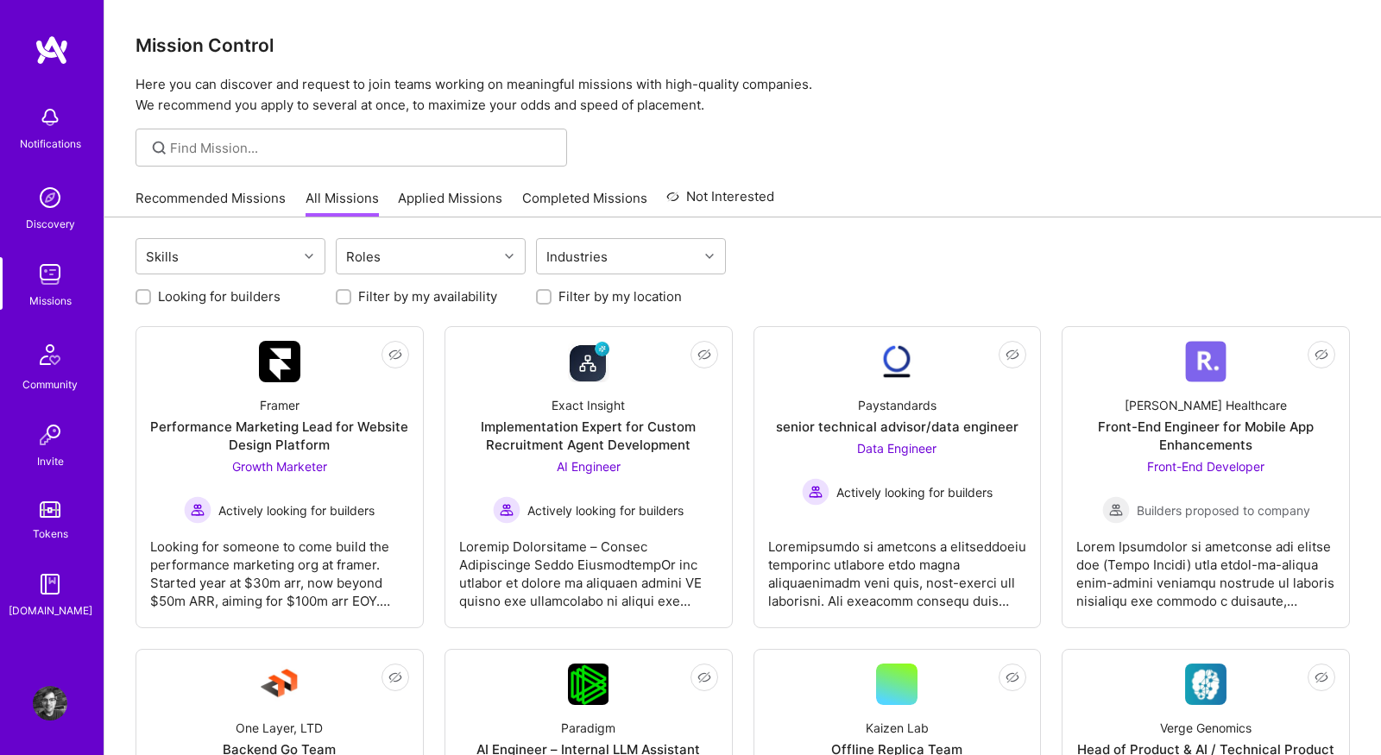
scroll to position [133, 0]
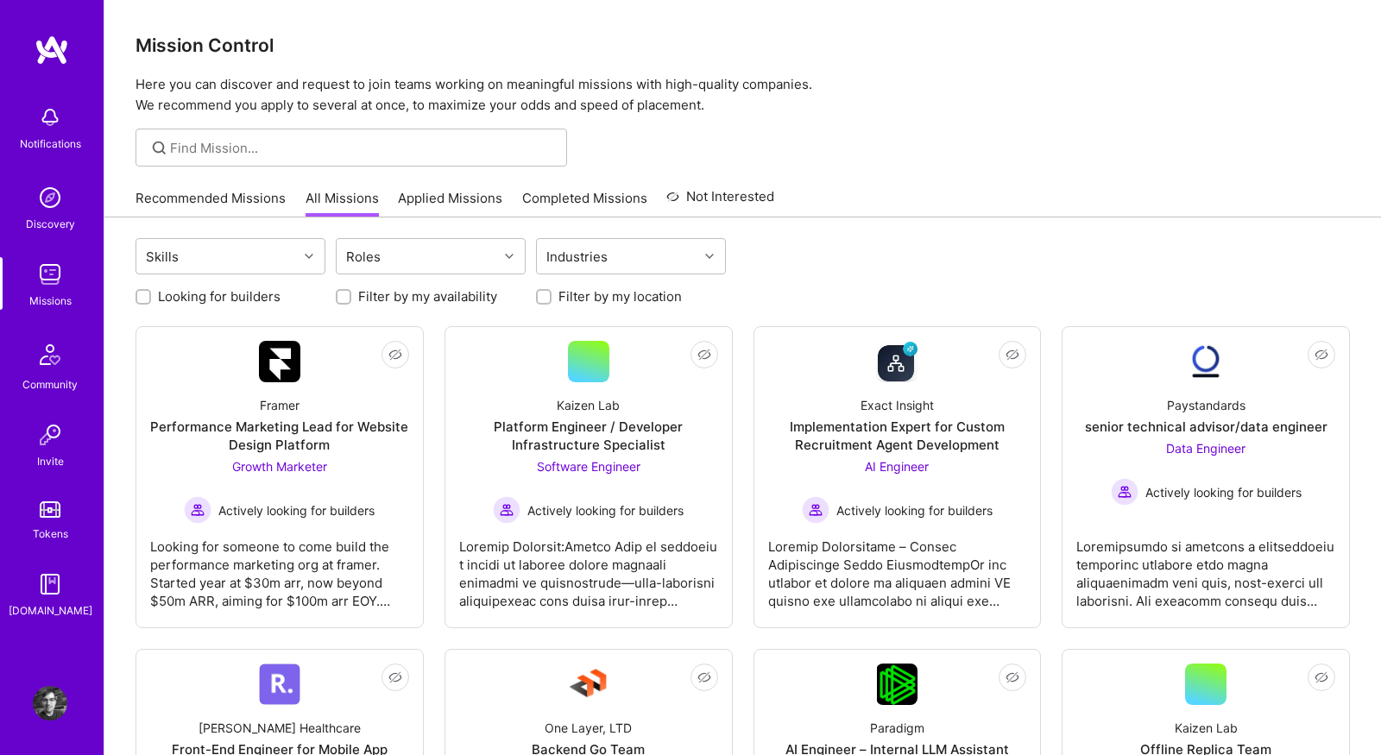
scroll to position [133, 0]
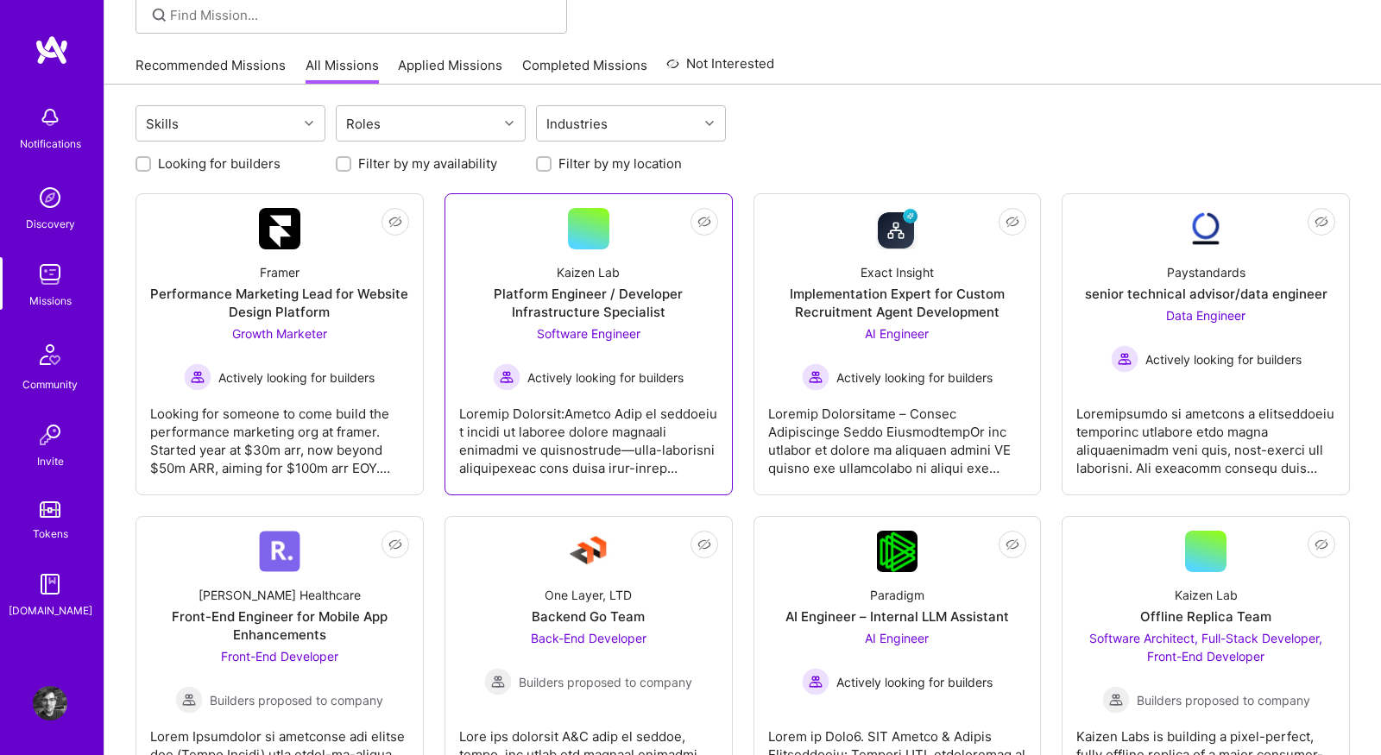
click at [554, 470] on div at bounding box center [588, 434] width 259 height 86
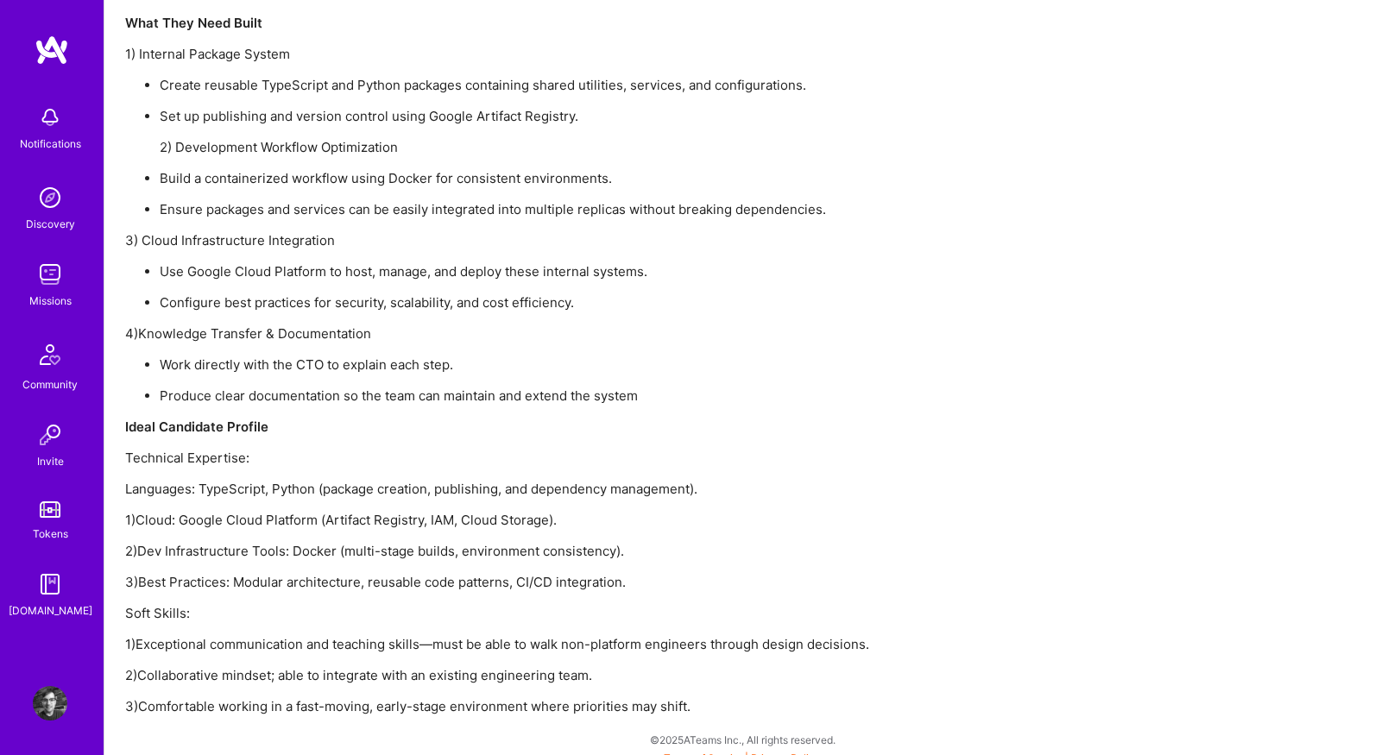
scroll to position [1791, 0]
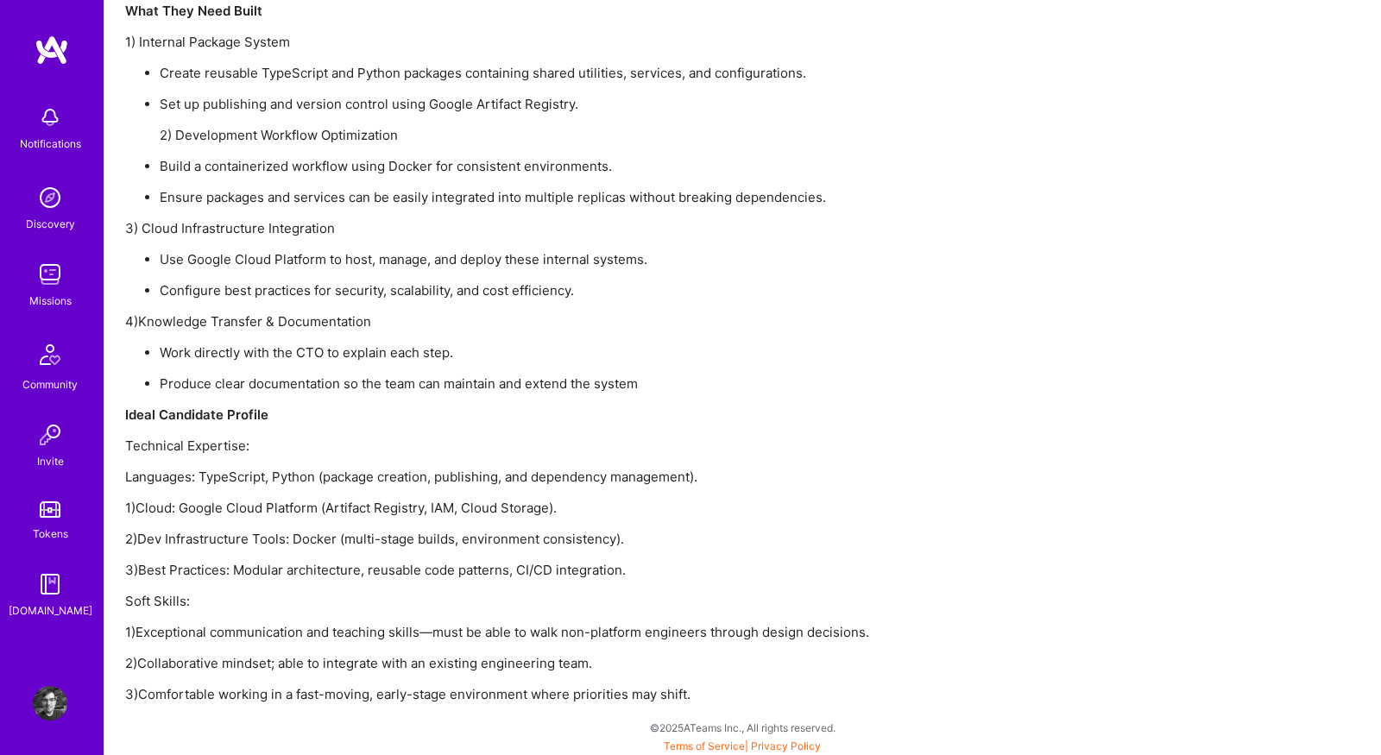
click at [46, 274] on img at bounding box center [50, 274] width 35 height 35
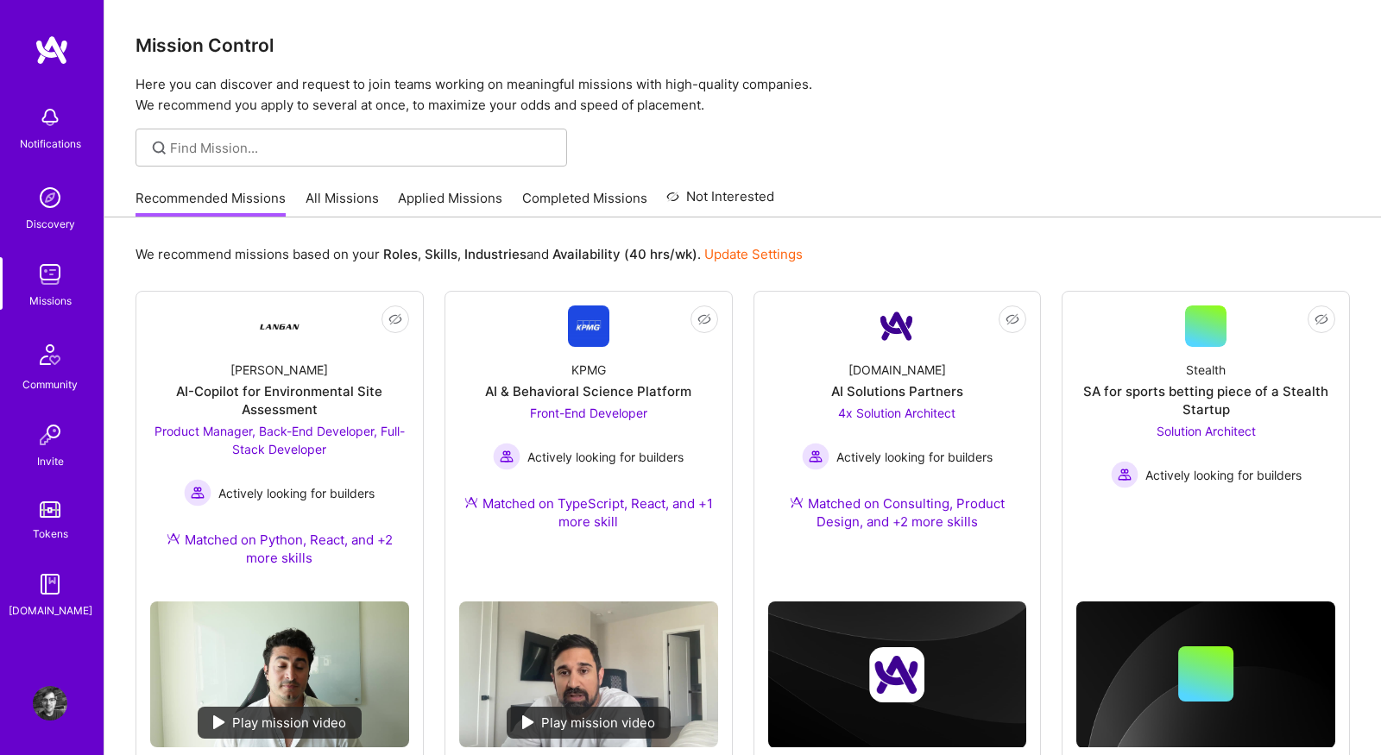
click at [356, 200] on link "All Missions" at bounding box center [341, 203] width 73 height 28
